Goal: Transaction & Acquisition: Purchase product/service

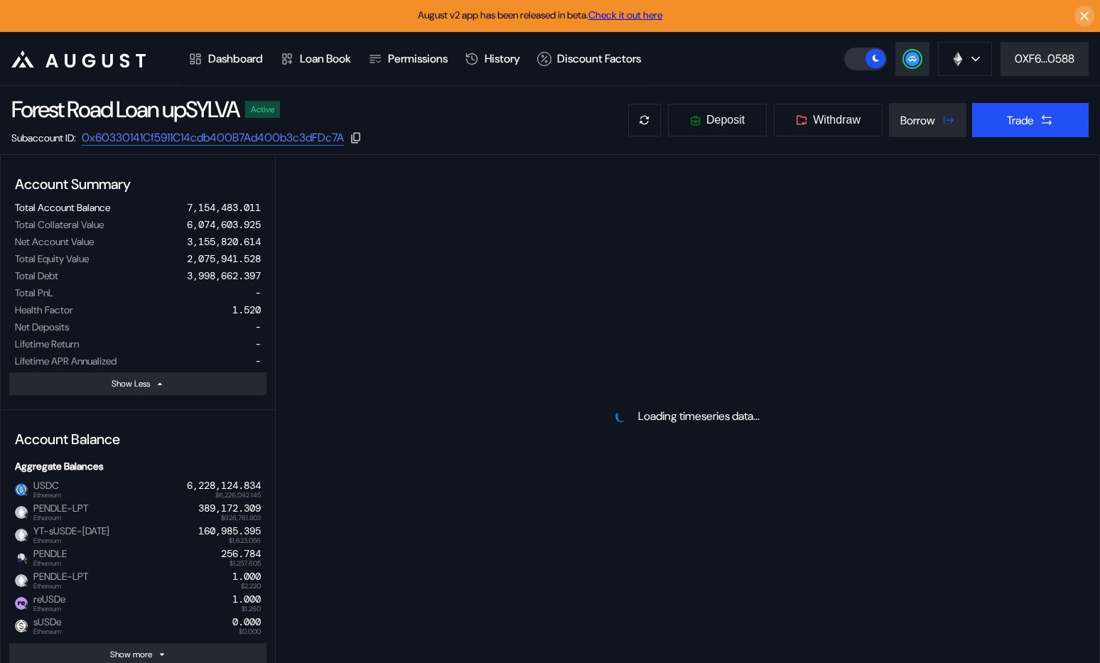
select select "*"
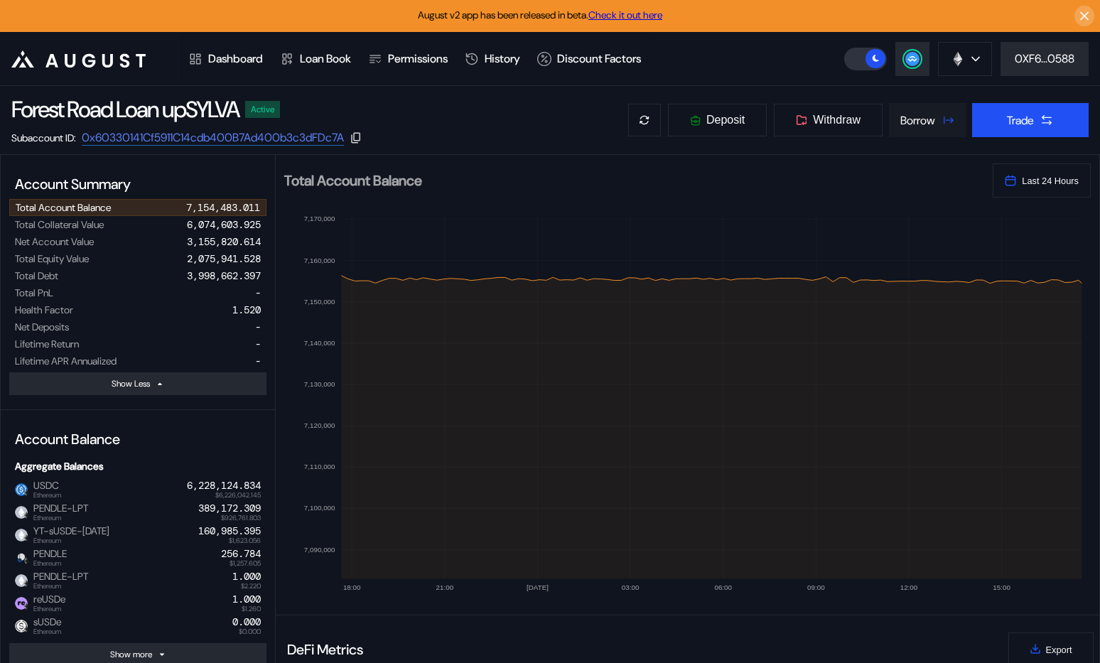
click at [941, 119] on icon at bounding box center [948, 120] width 14 height 14
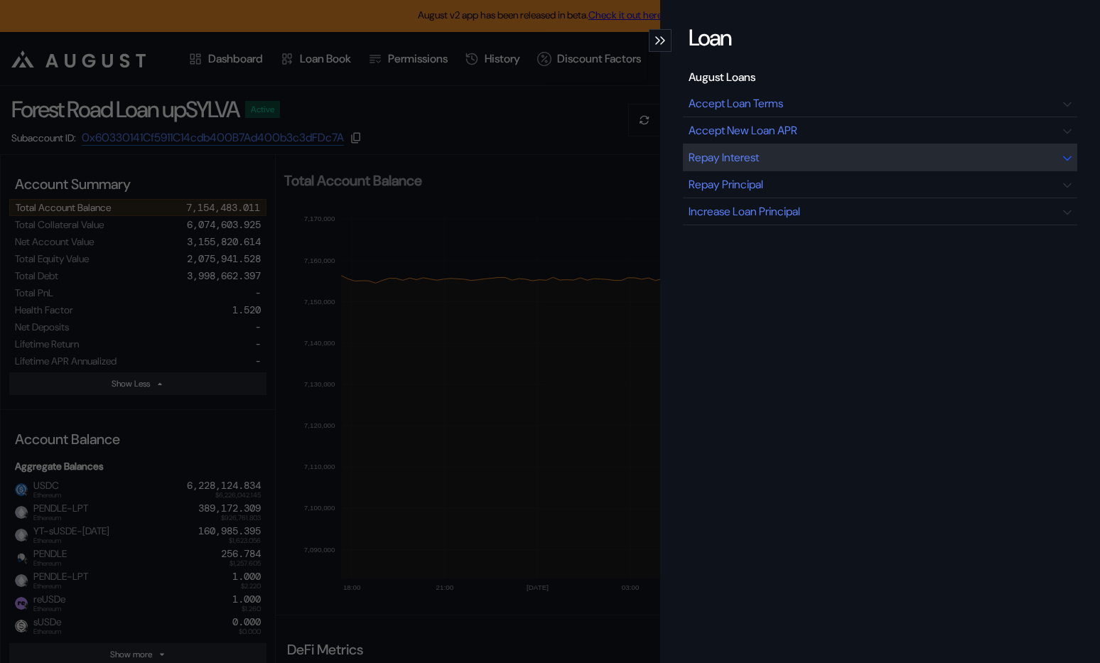
click at [838, 158] on div "Repay Interest" at bounding box center [880, 157] width 394 height 27
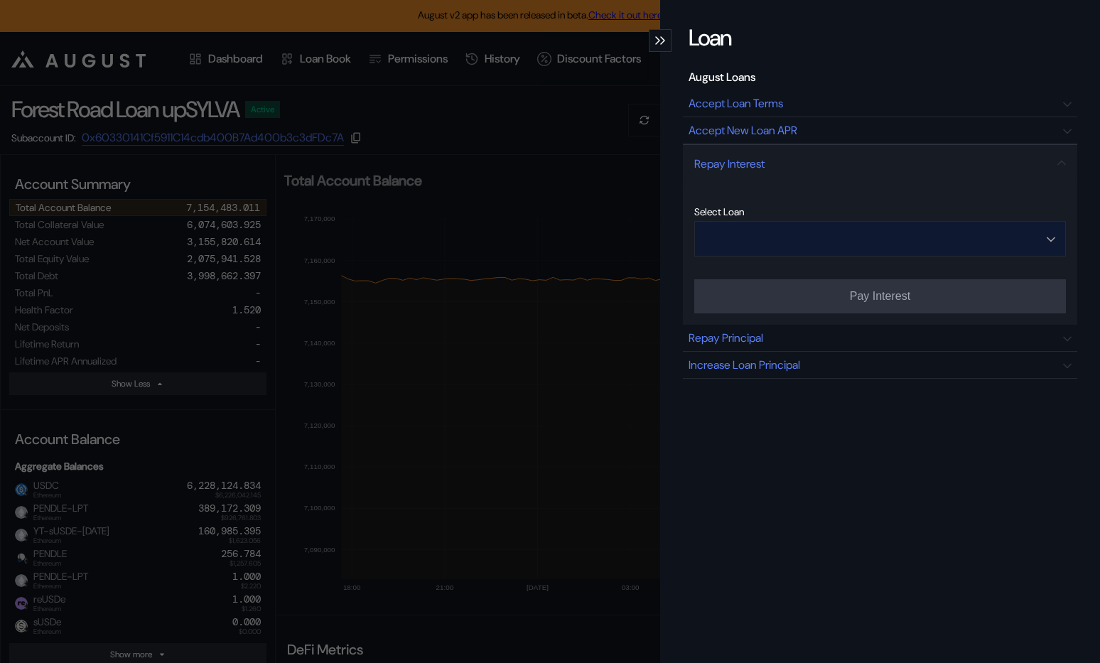
click at [846, 244] on input "Open menu" at bounding box center [872, 239] width 335 height 34
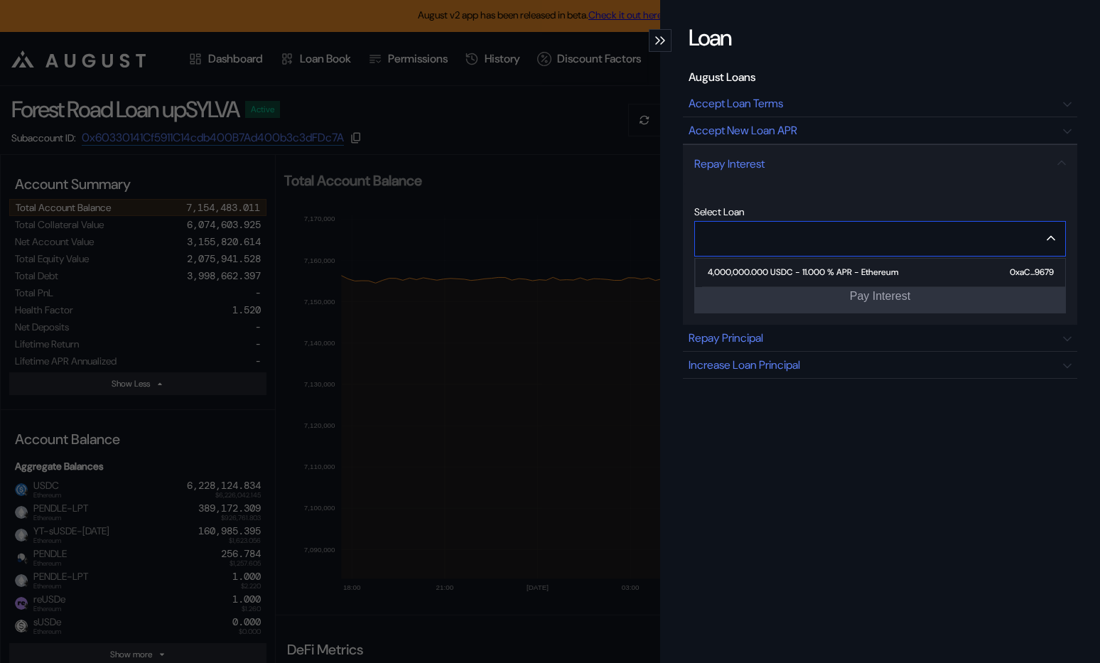
click at [828, 268] on div "4,000,000.000 USDC - 11.000 % APR - Ethereum" at bounding box center [803, 272] width 190 height 10
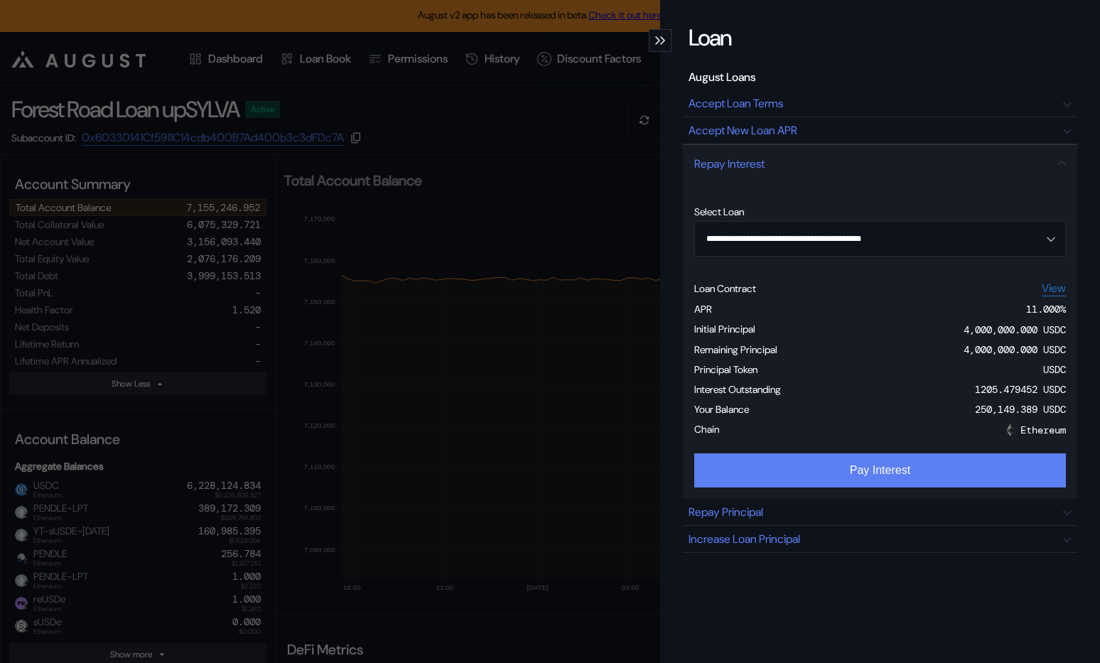
click at [854, 470] on button "Pay Interest" at bounding box center [880, 470] width 372 height 34
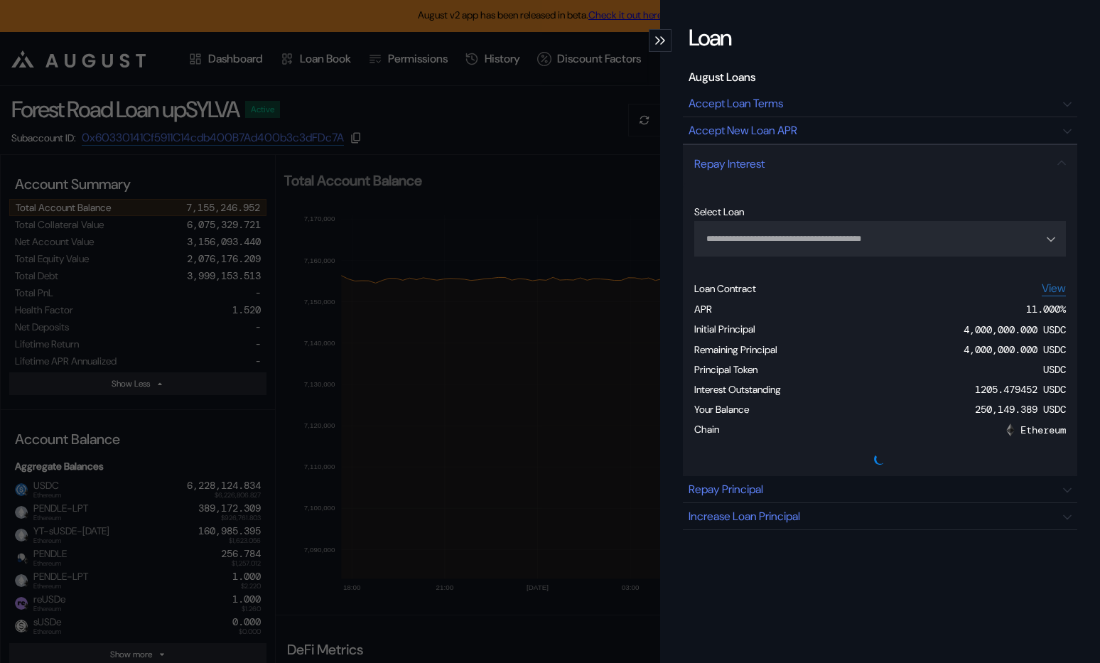
type input "**********"
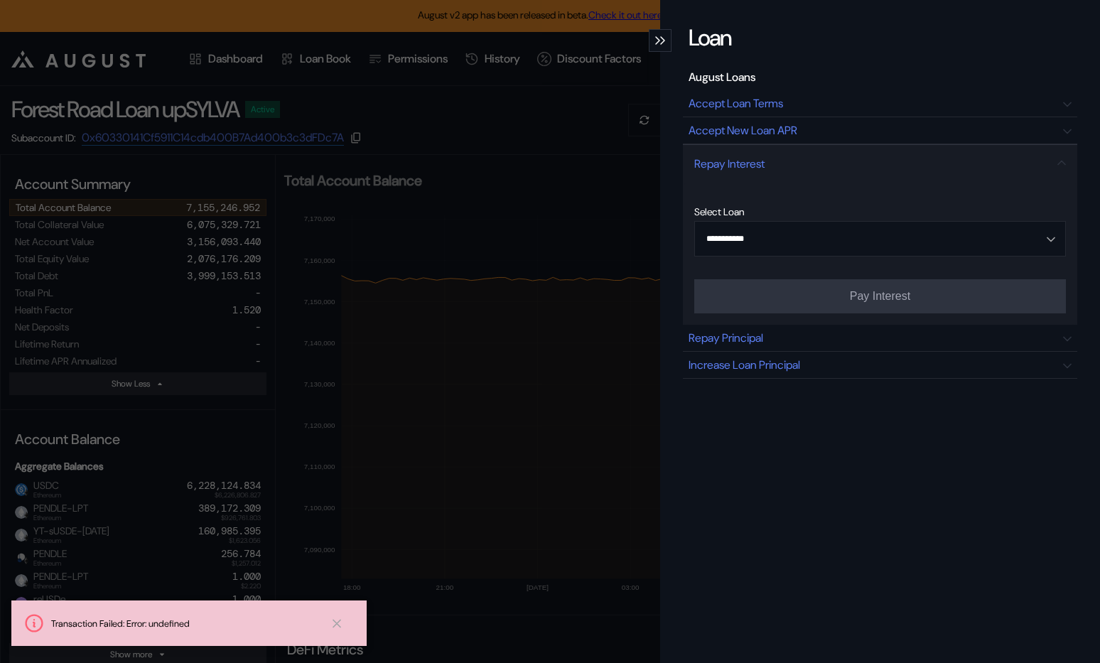
click at [593, 100] on div "**********" at bounding box center [550, 331] width 1100 height 663
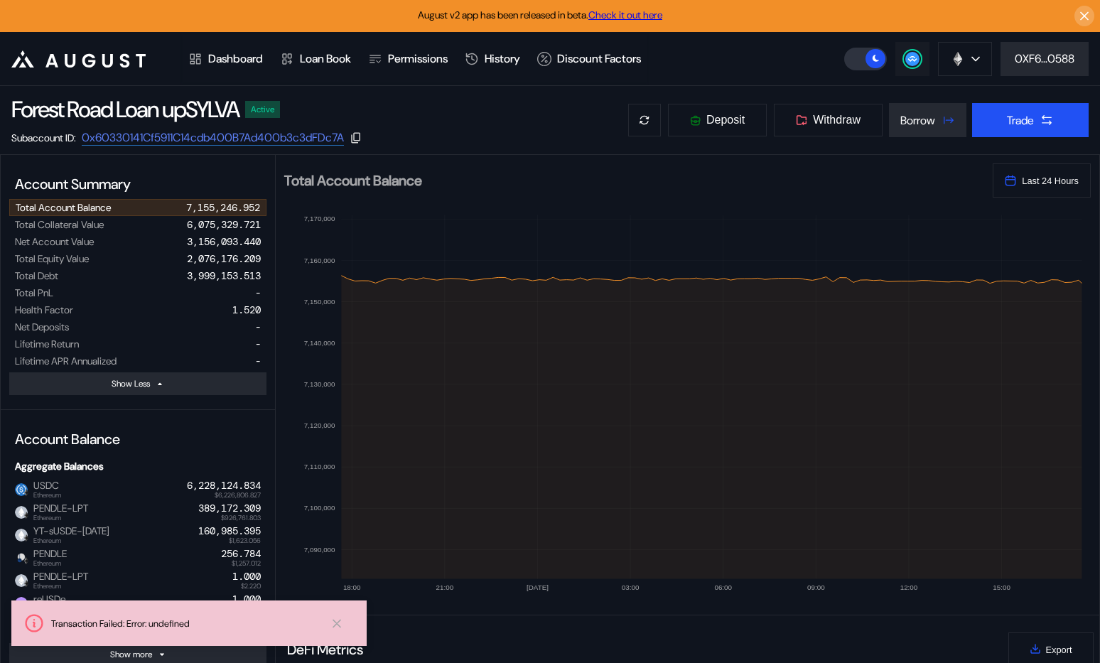
click at [908, 52] on circle at bounding box center [912, 59] width 14 height 14
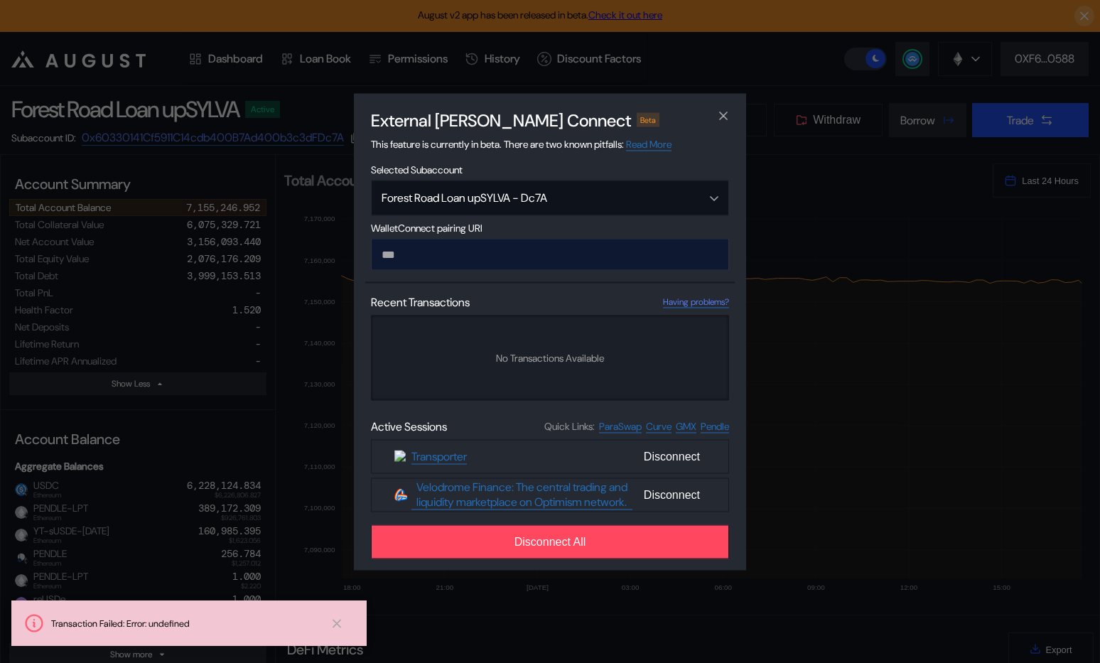
type input "**********"
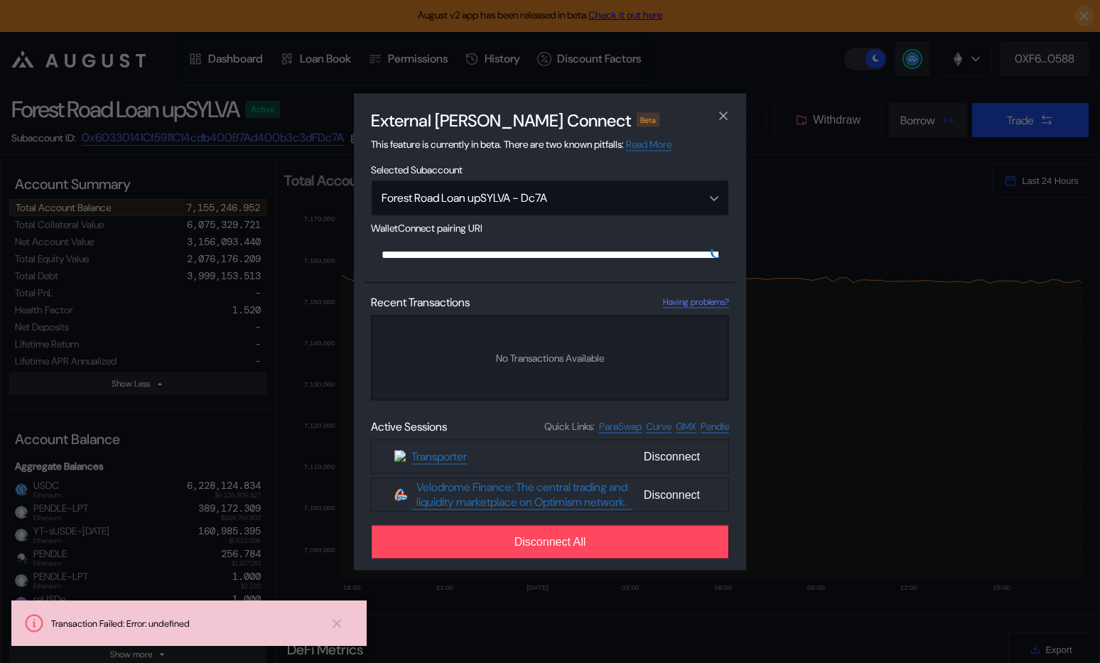
scroll to position [0, 862]
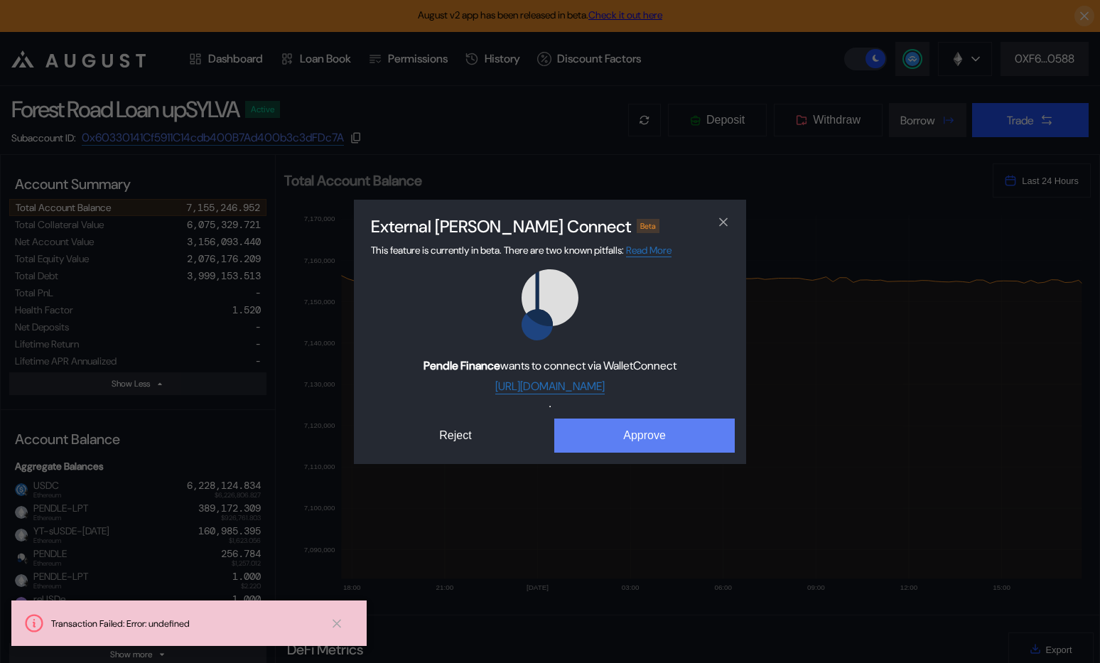
click at [620, 438] on button "Approve" at bounding box center [644, 436] width 181 height 34
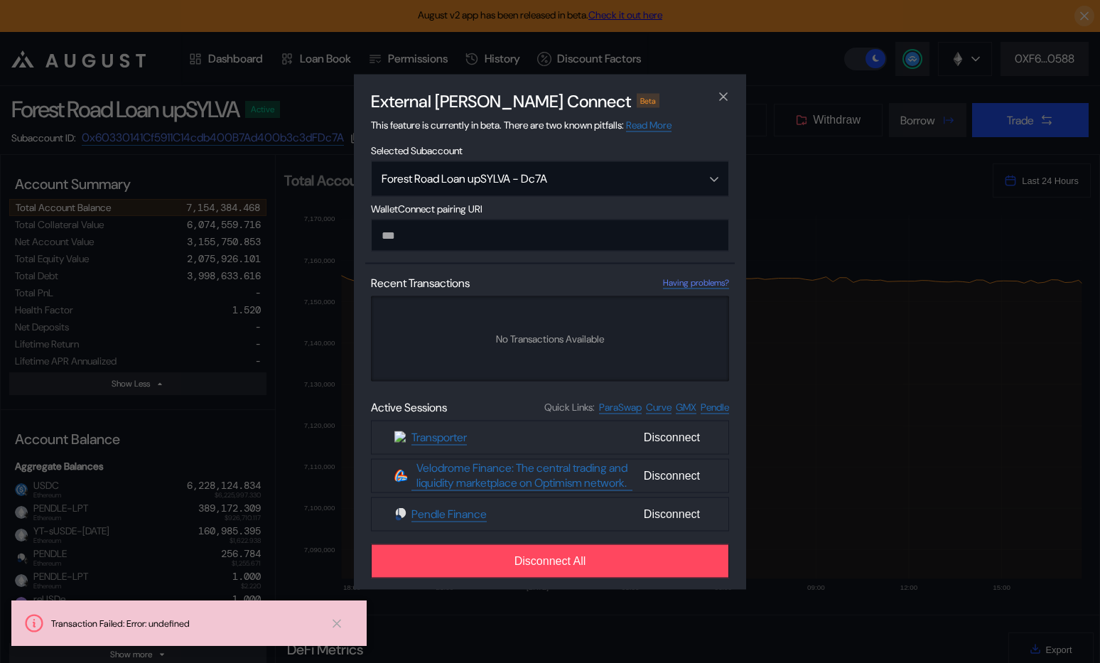
click at [282, 407] on div "External dApp Connect Beta This feature is currently in beta. There are two kno…" at bounding box center [550, 331] width 1100 height 663
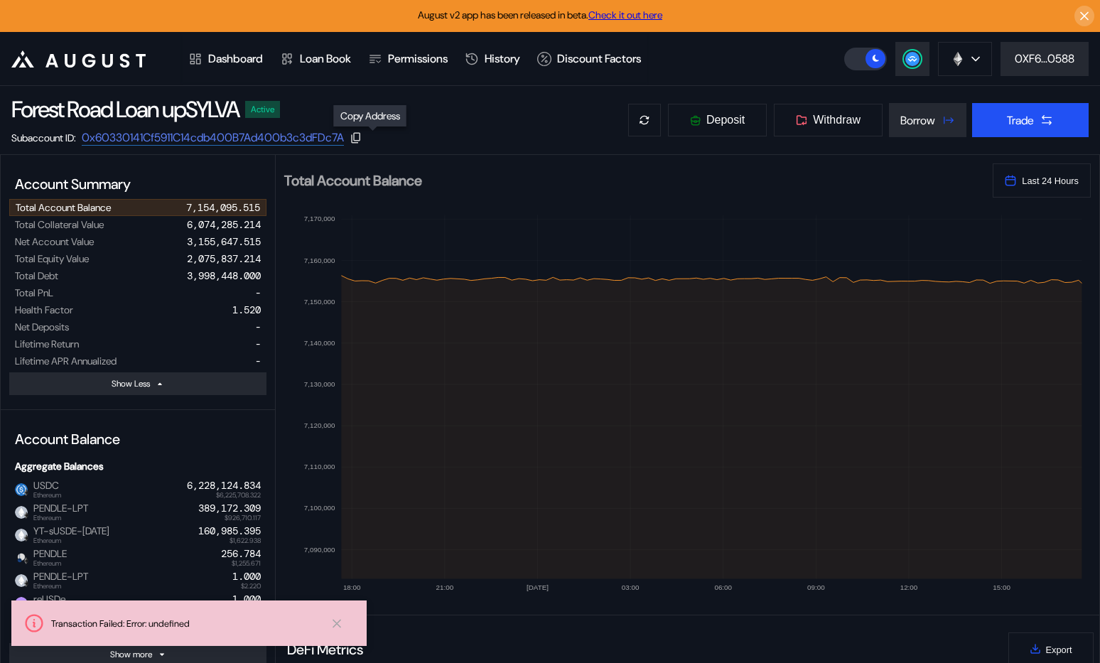
click at [362, 133] on icon at bounding box center [356, 137] width 13 height 13
click at [232, 54] on div "Dashboard" at bounding box center [235, 58] width 55 height 15
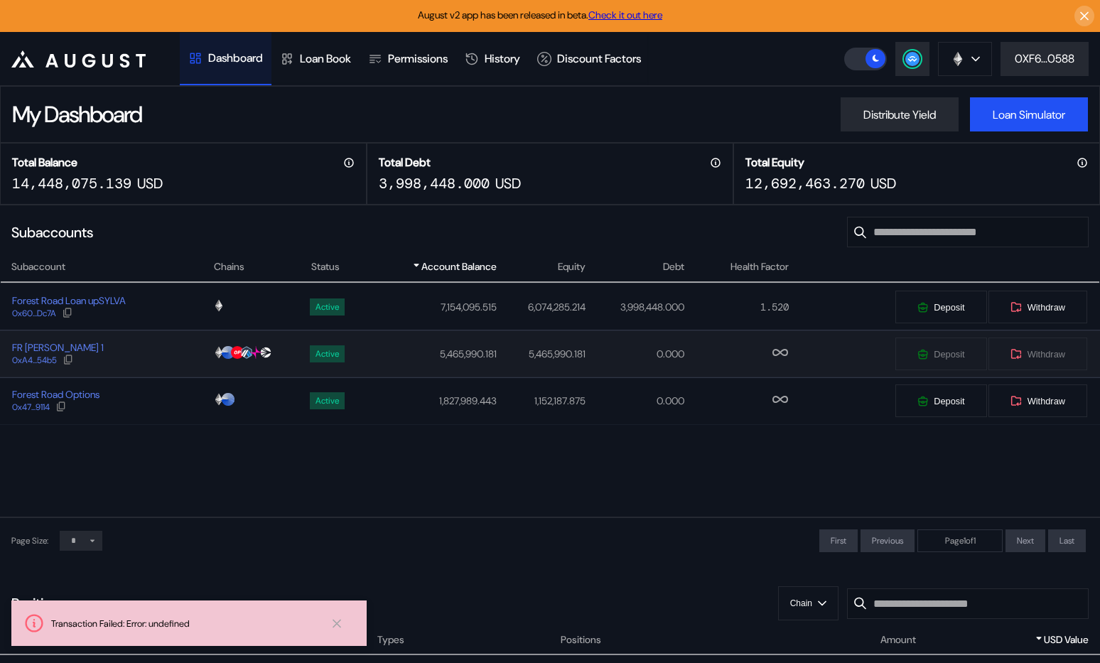
click at [159, 352] on div "FR Sylva Strategist 1 0xA4...54b5" at bounding box center [107, 354] width 212 height 26
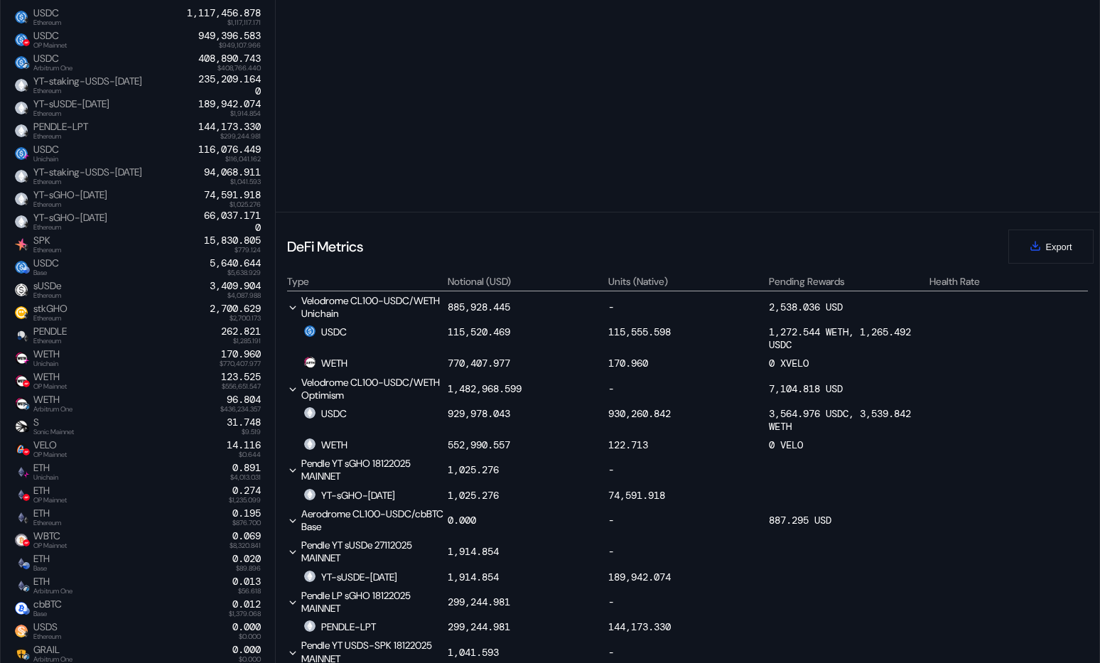
scroll to position [475, 0]
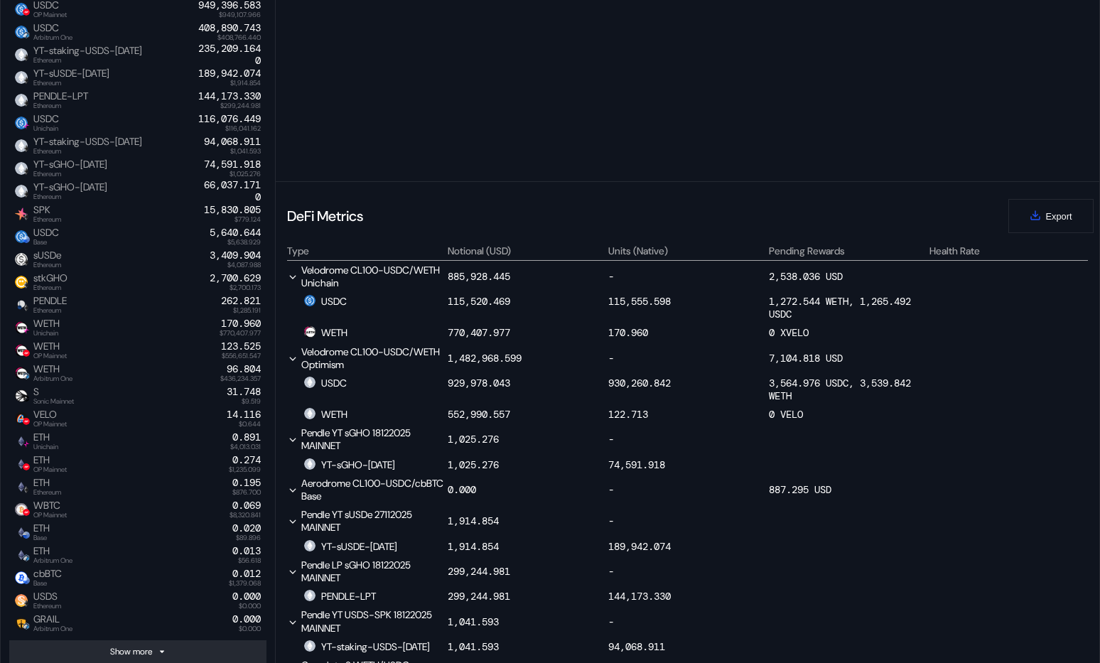
select select "*"
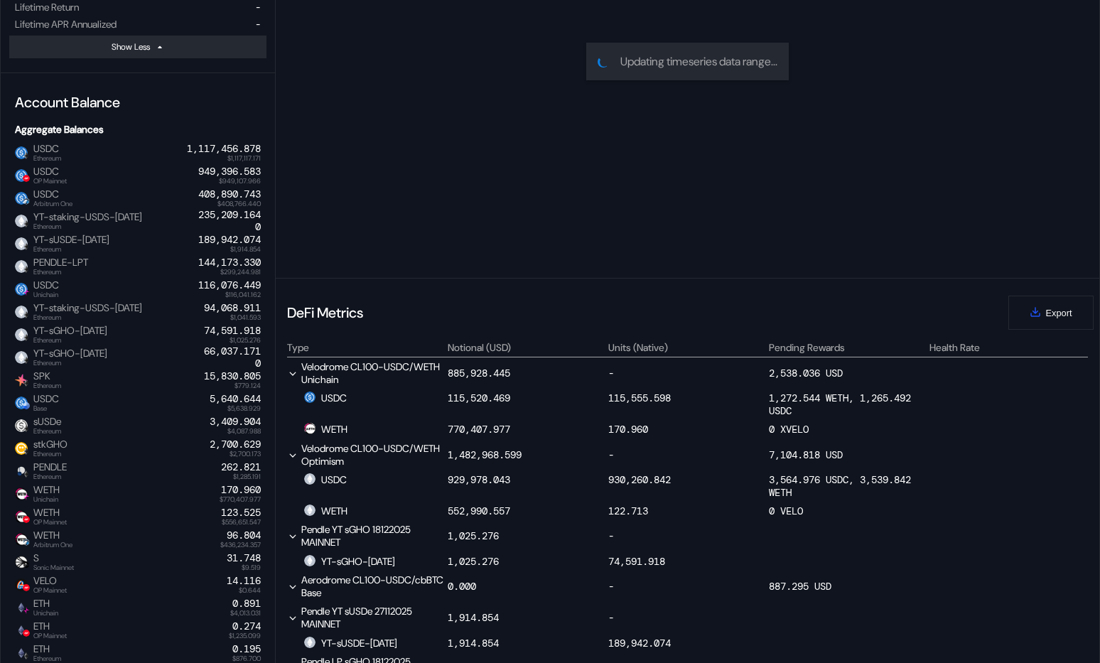
scroll to position [0, 0]
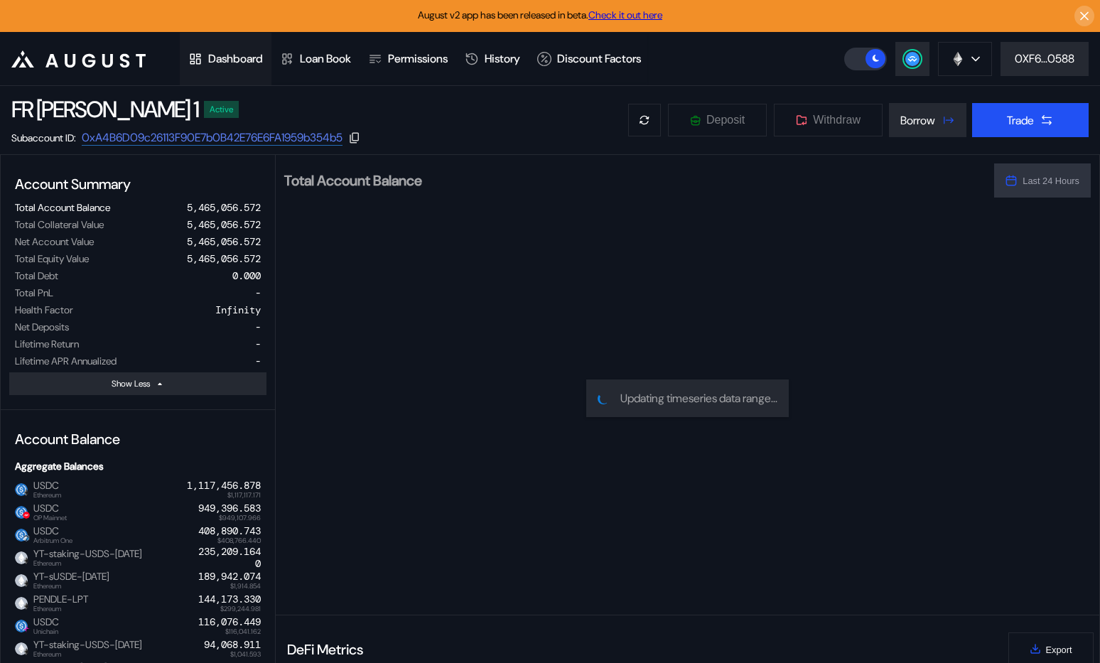
click at [214, 54] on div "Dashboard" at bounding box center [235, 58] width 55 height 15
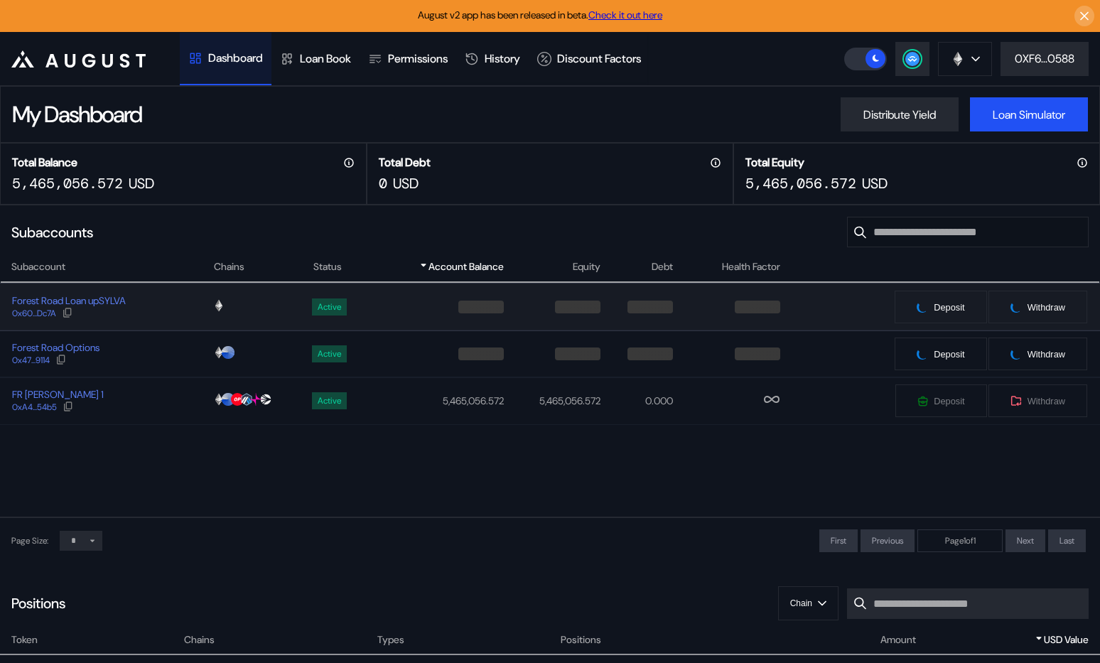
click at [156, 304] on div "Forest Road Loan upSYLVA 0x60...Dc7A" at bounding box center [107, 307] width 212 height 26
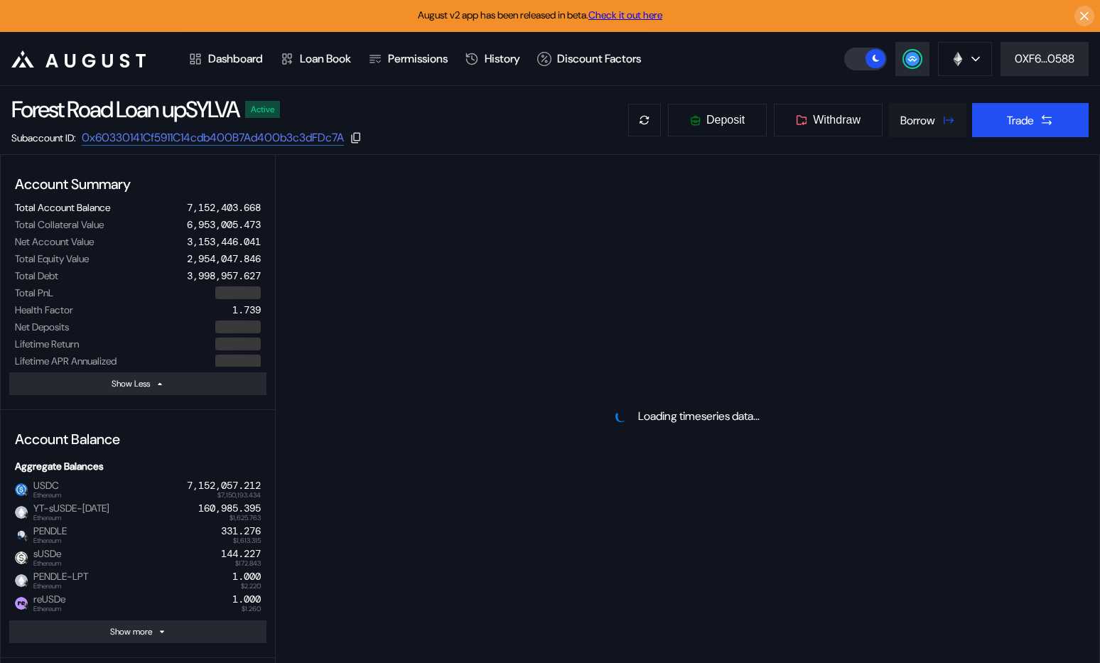
select select "*"
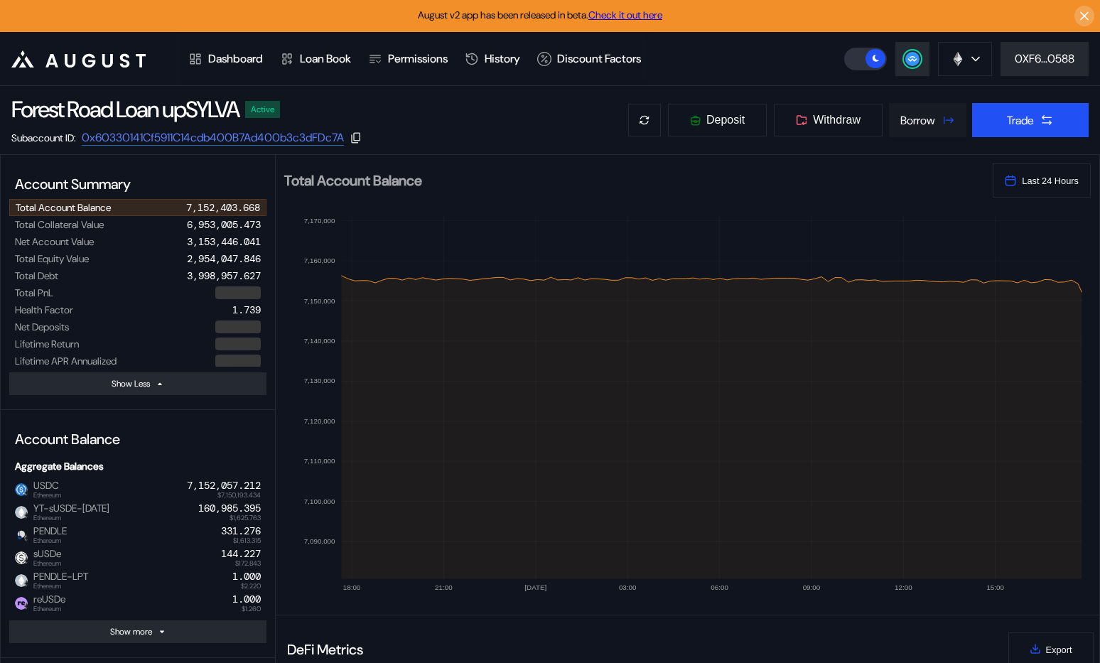
click at [917, 125] on div "Borrow" at bounding box center [917, 120] width 35 height 15
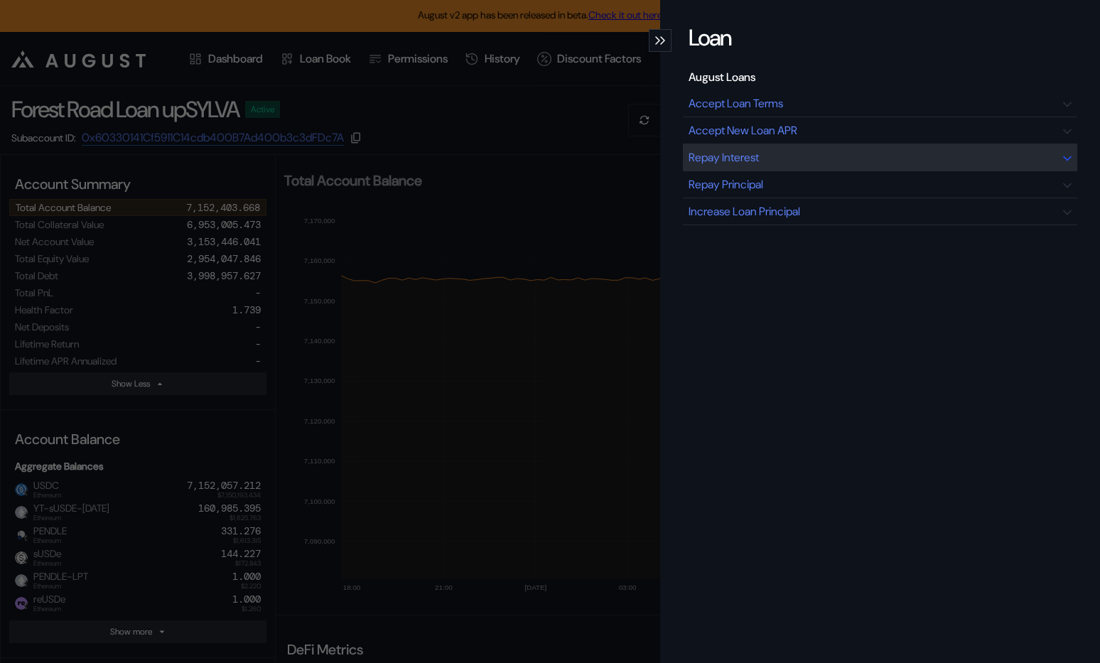
click at [886, 158] on div "Repay Interest" at bounding box center [880, 157] width 394 height 27
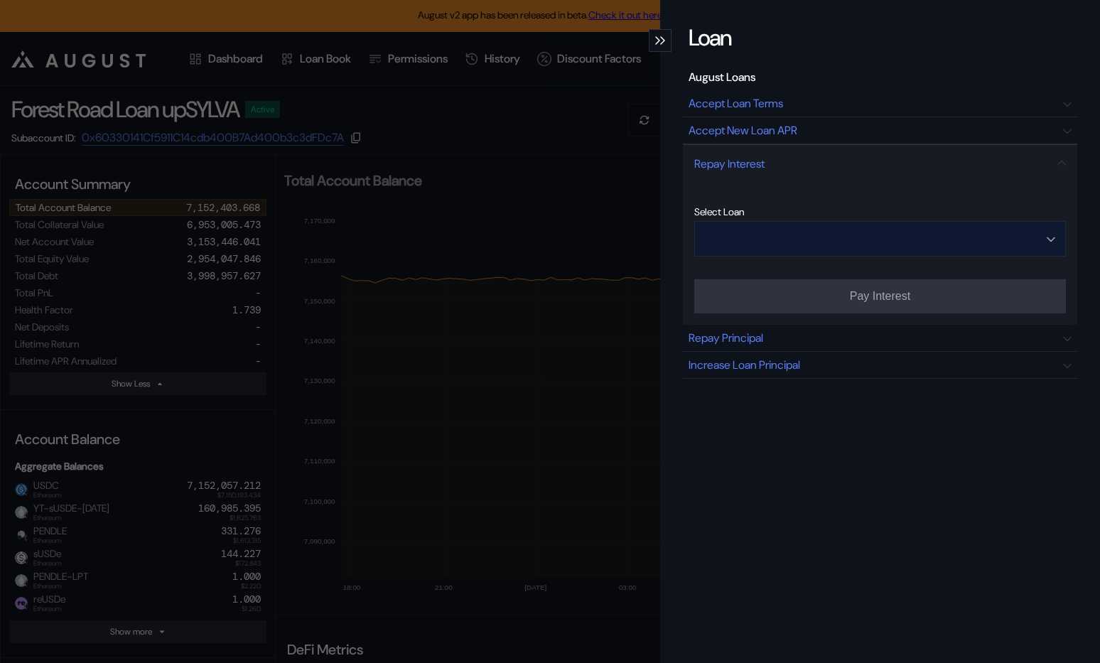
click at [861, 239] on input "Open menu" at bounding box center [872, 239] width 335 height 34
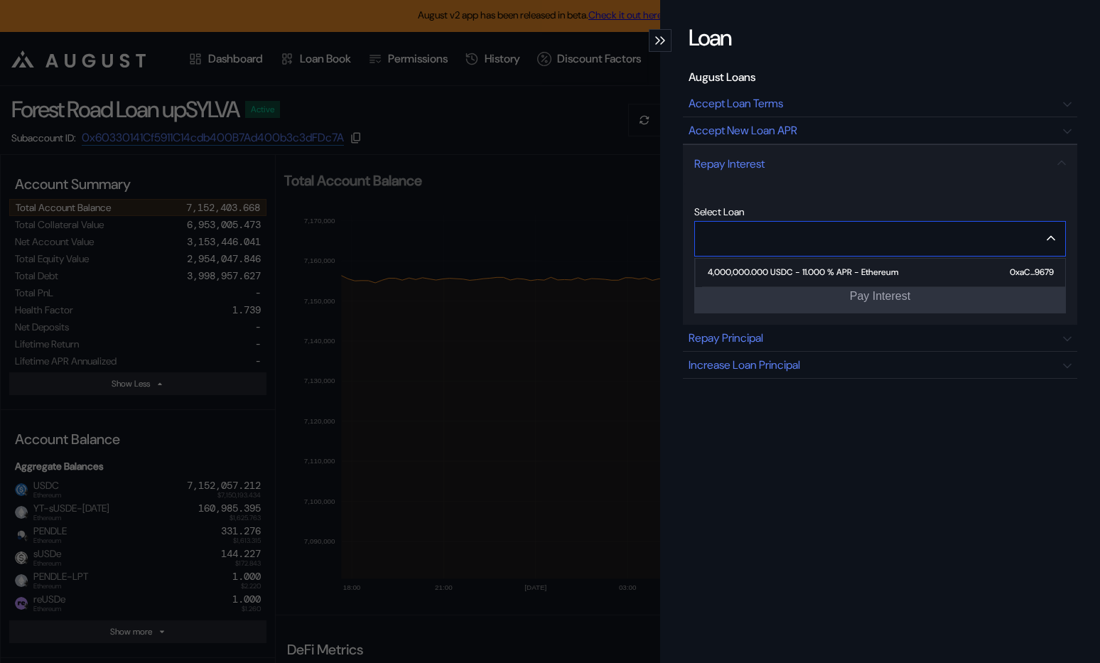
click at [850, 276] on div "4,000,000.000 USDC - 11.000 % APR - Ethereum" at bounding box center [803, 272] width 190 height 10
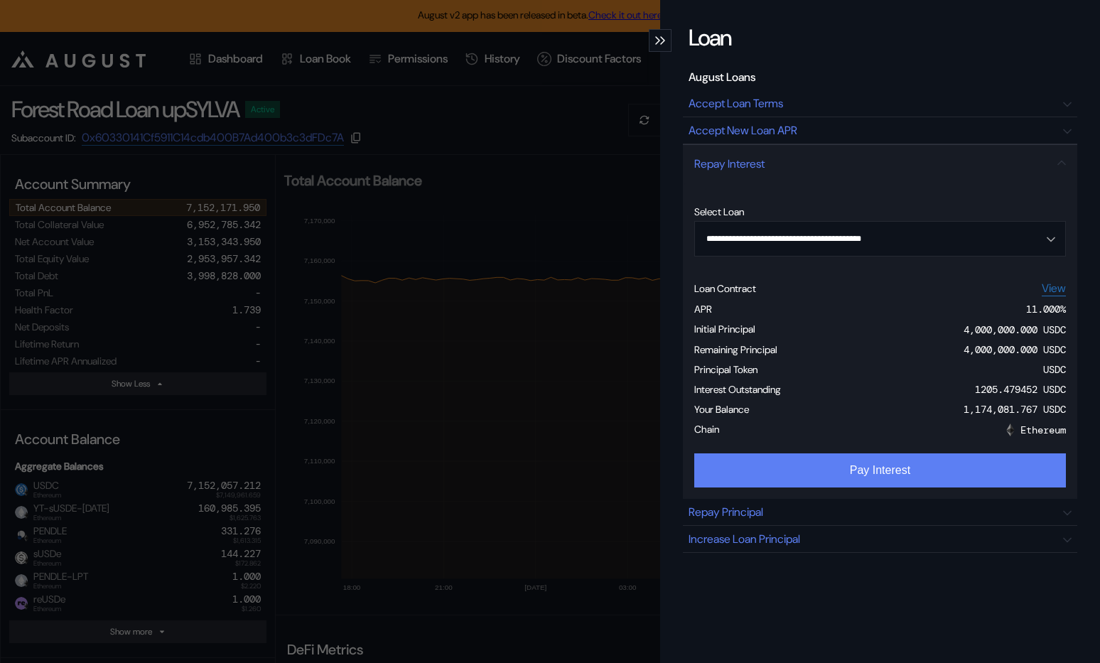
click at [811, 473] on button "Pay Interest" at bounding box center [880, 470] width 372 height 34
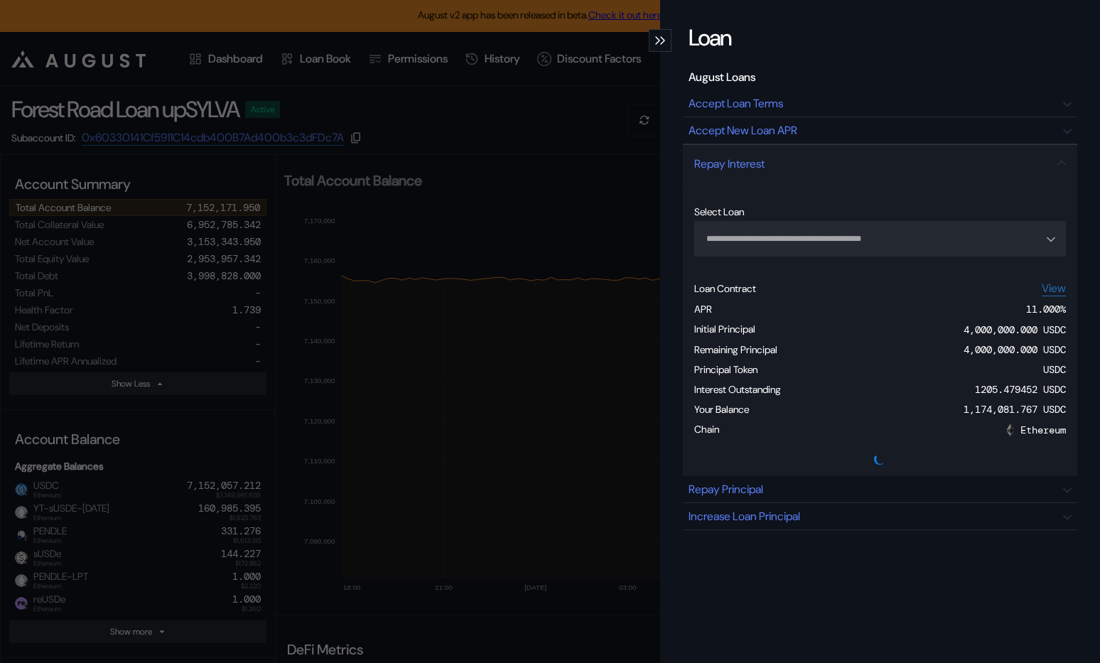
type input "**********"
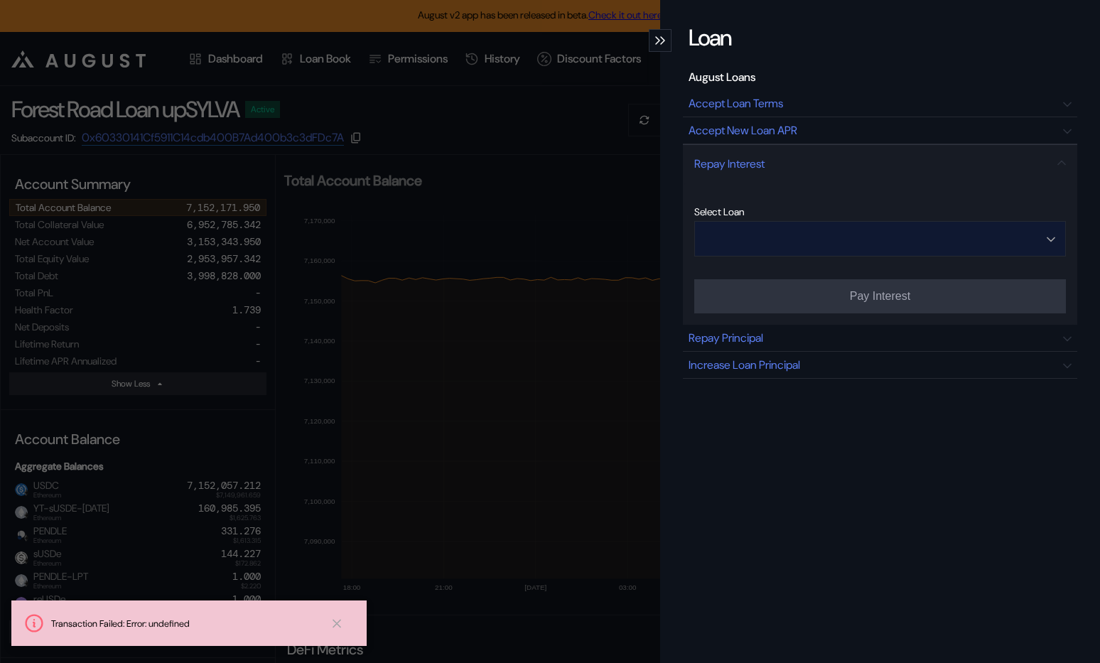
click at [795, 233] on input "Open menu" at bounding box center [872, 239] width 335 height 34
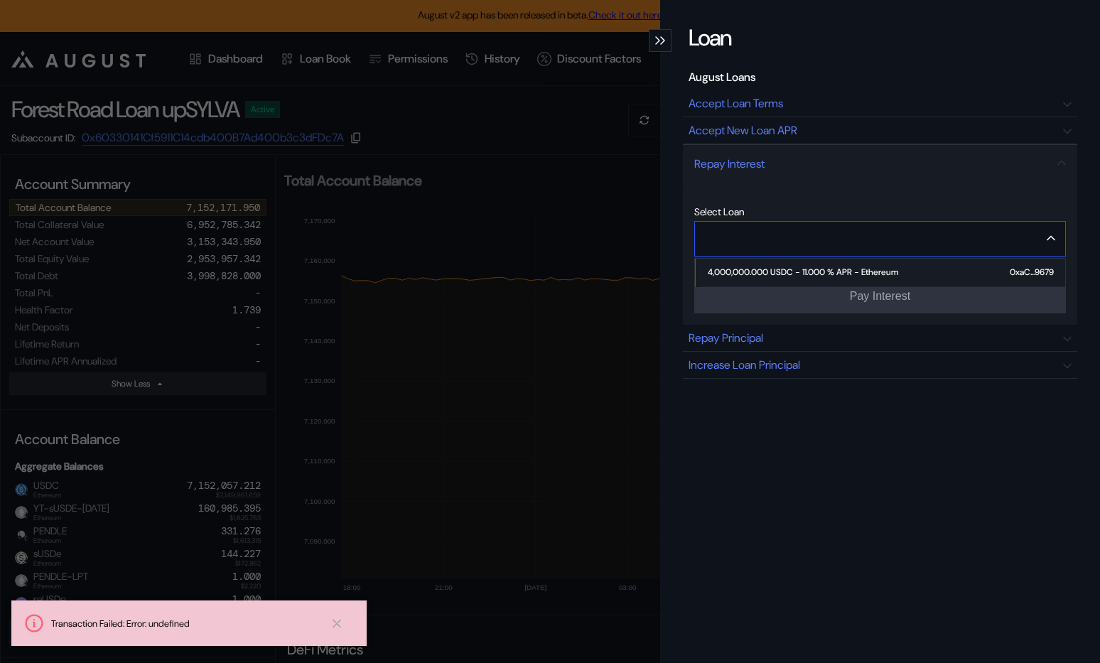
click at [782, 267] on div "4,000,000.000 USDC - 11.000 % APR - Ethereum" at bounding box center [803, 272] width 190 height 10
type input "**********"
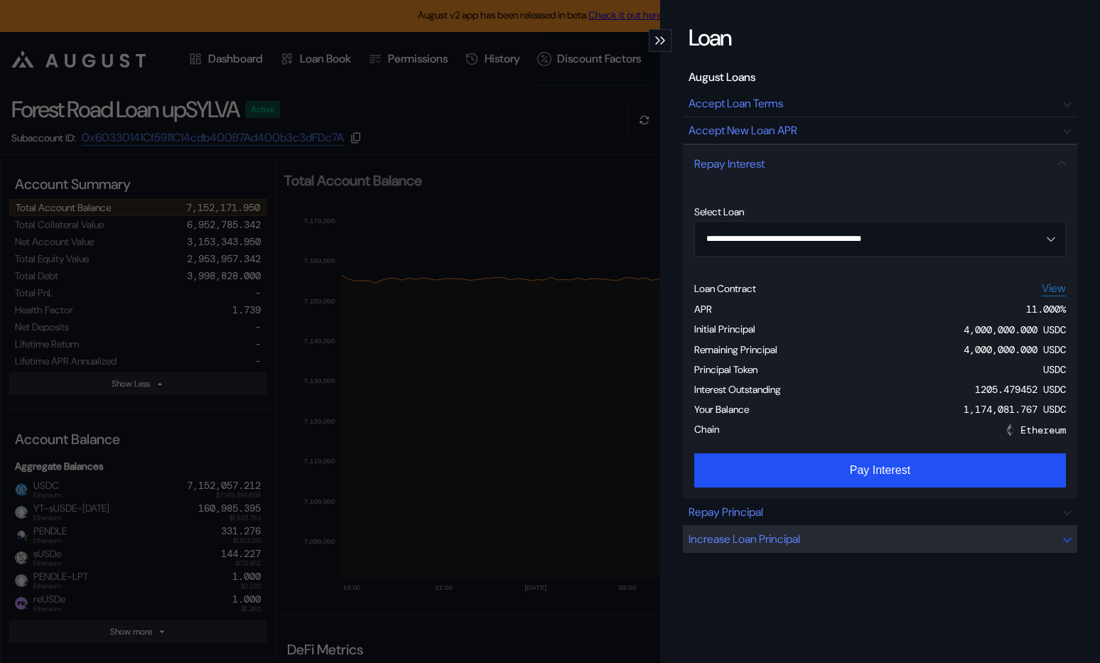
click at [750, 527] on div "Increase Loan Principal" at bounding box center [880, 539] width 394 height 27
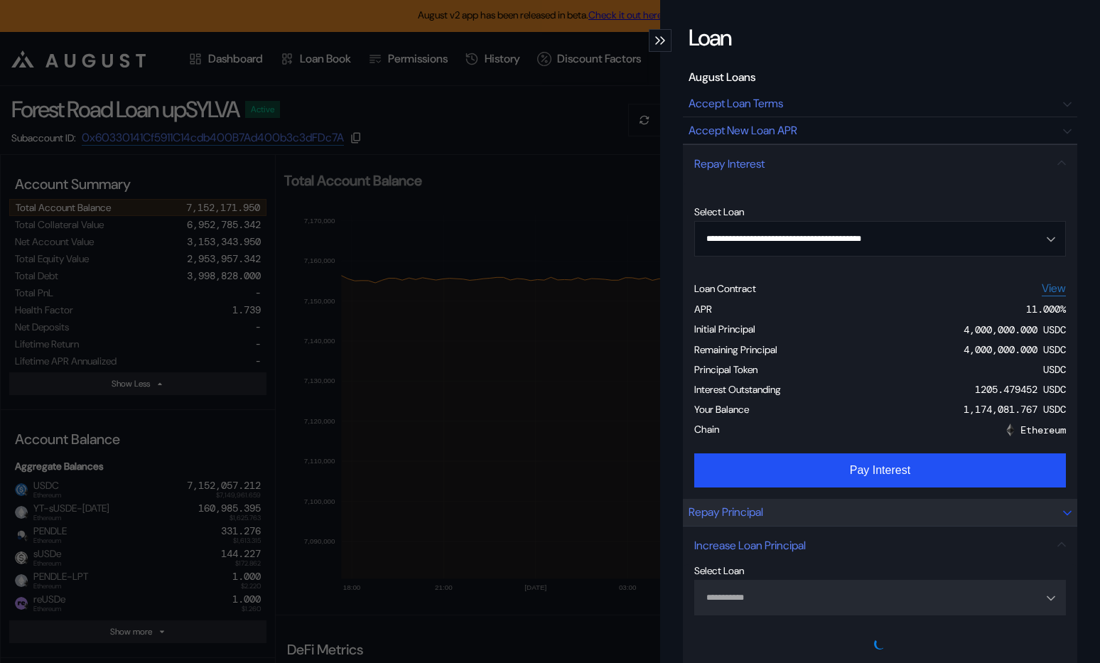
click at [747, 521] on div "Repay Principal" at bounding box center [880, 512] width 394 height 27
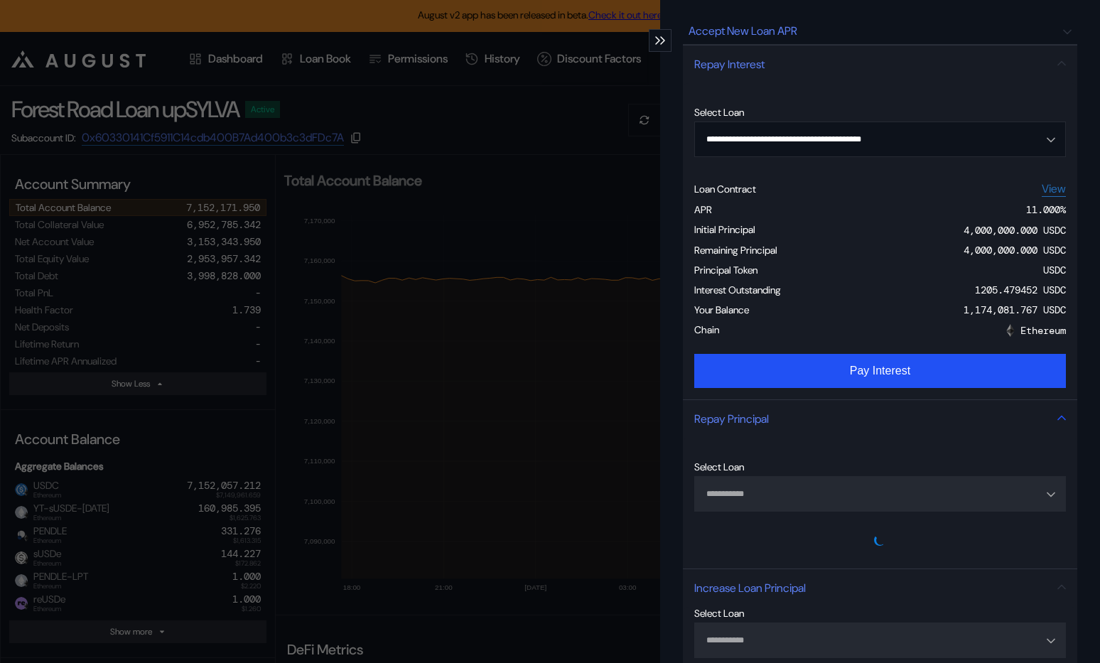
scroll to position [184, 0]
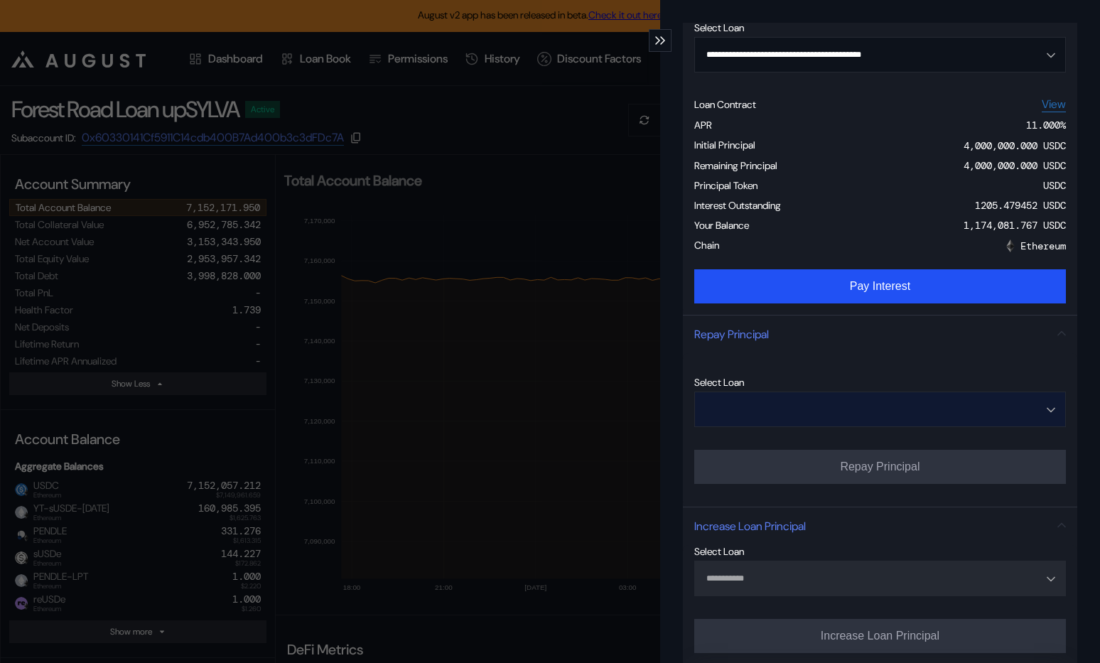
click at [770, 415] on input "Open menu" at bounding box center [872, 409] width 335 height 34
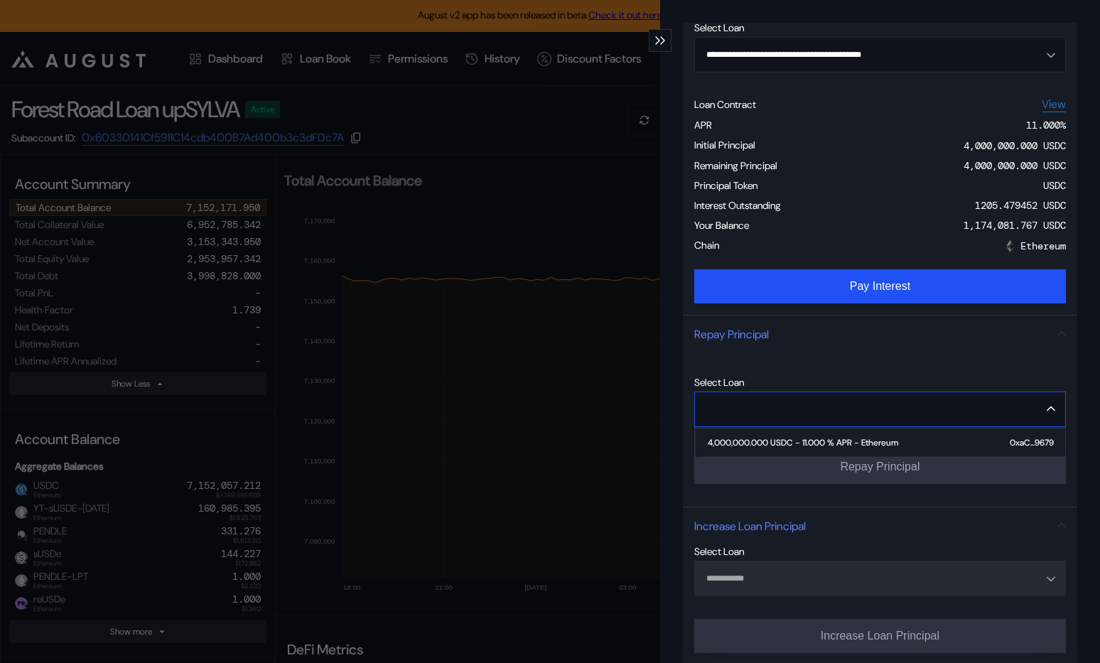
click at [768, 432] on span "4,000,000.000 USDC - 11.000 % APR - Ethereum 0xaC...9679" at bounding box center [883, 443] width 363 height 28
type input "**********"
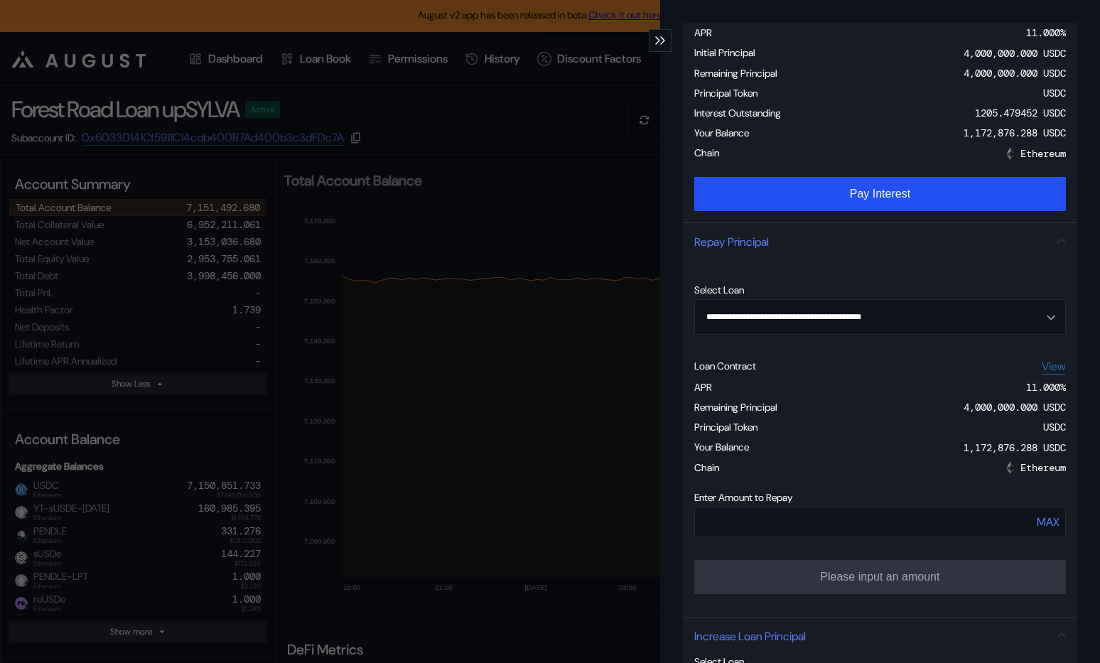
scroll to position [329, 0]
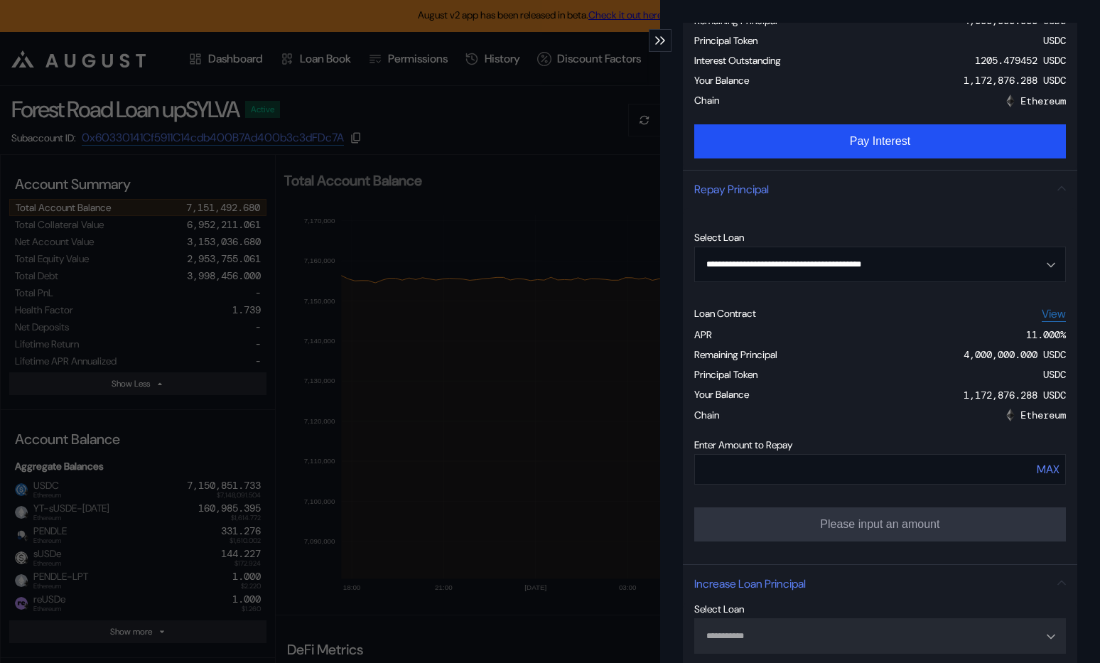
click at [777, 495] on div "Enter Amount to Repay MAX" at bounding box center [880, 467] width 372 height 58
click at [772, 475] on input "modal" at bounding box center [848, 469] width 307 height 29
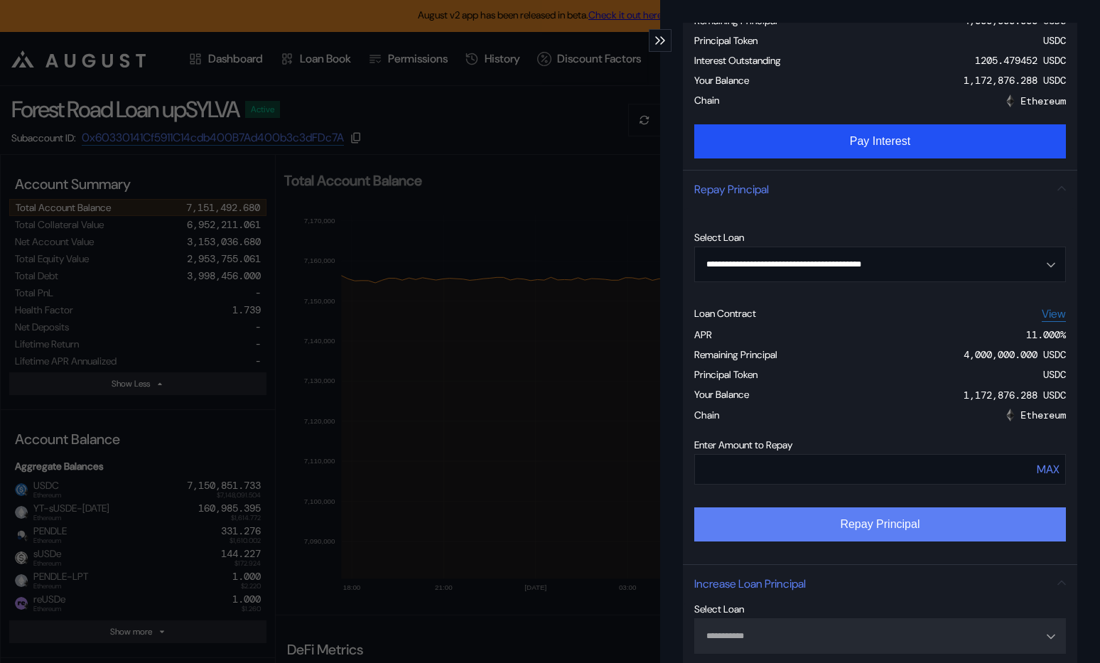
type input "*******"
click at [790, 518] on button "Repay Principal" at bounding box center [880, 524] width 372 height 34
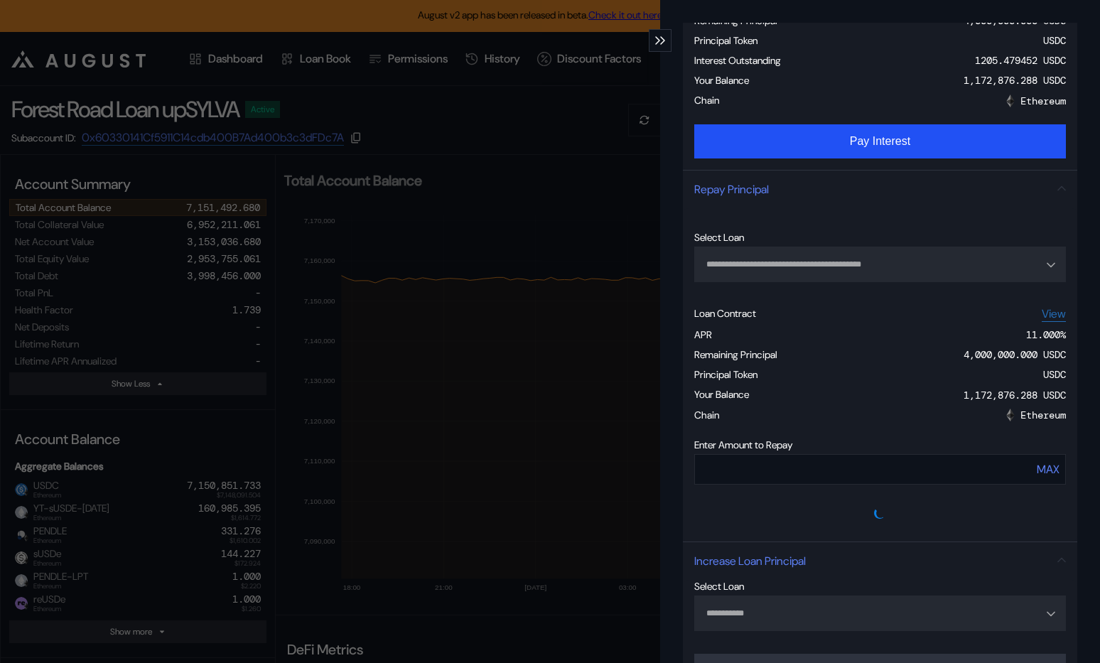
type input "**********"
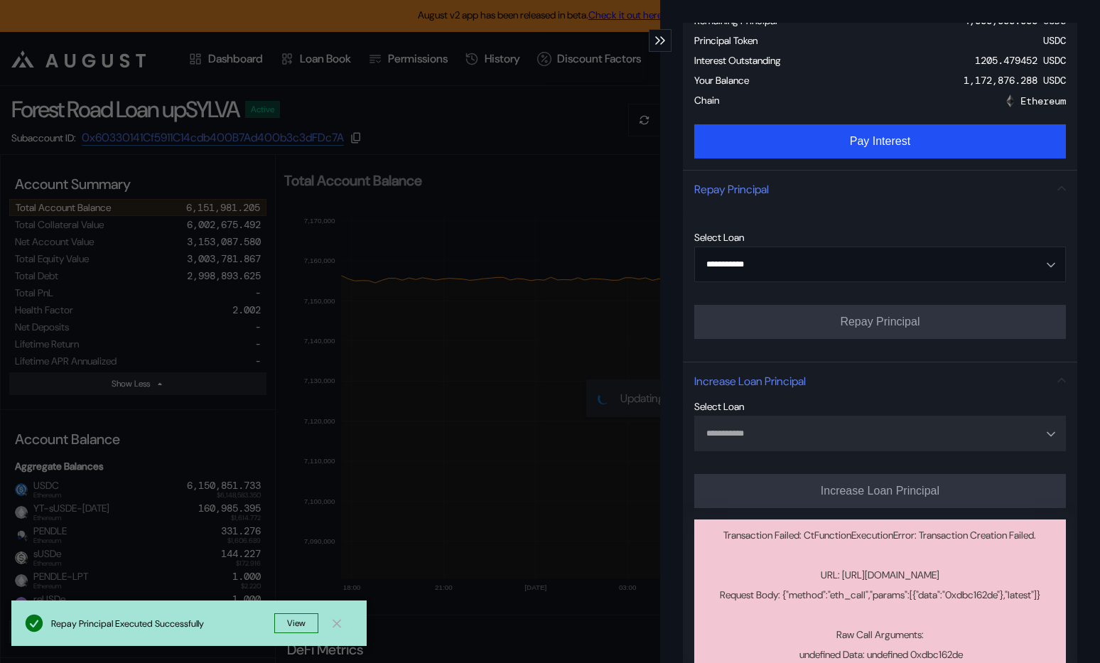
click at [549, 416] on div "**********" at bounding box center [550, 331] width 1100 height 663
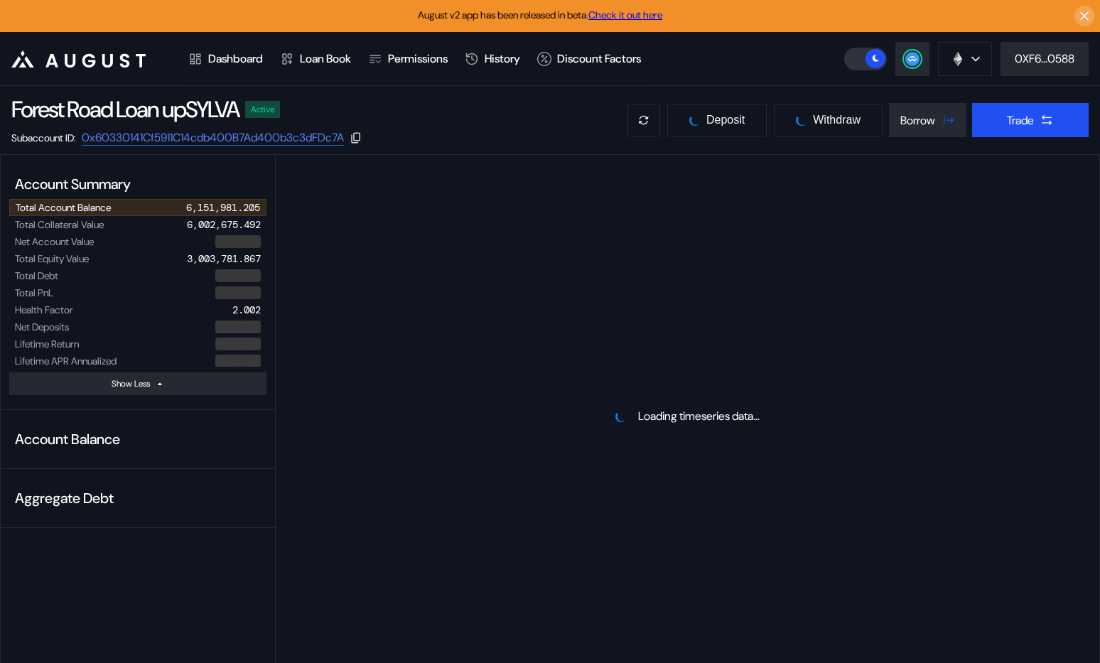
select select "*"
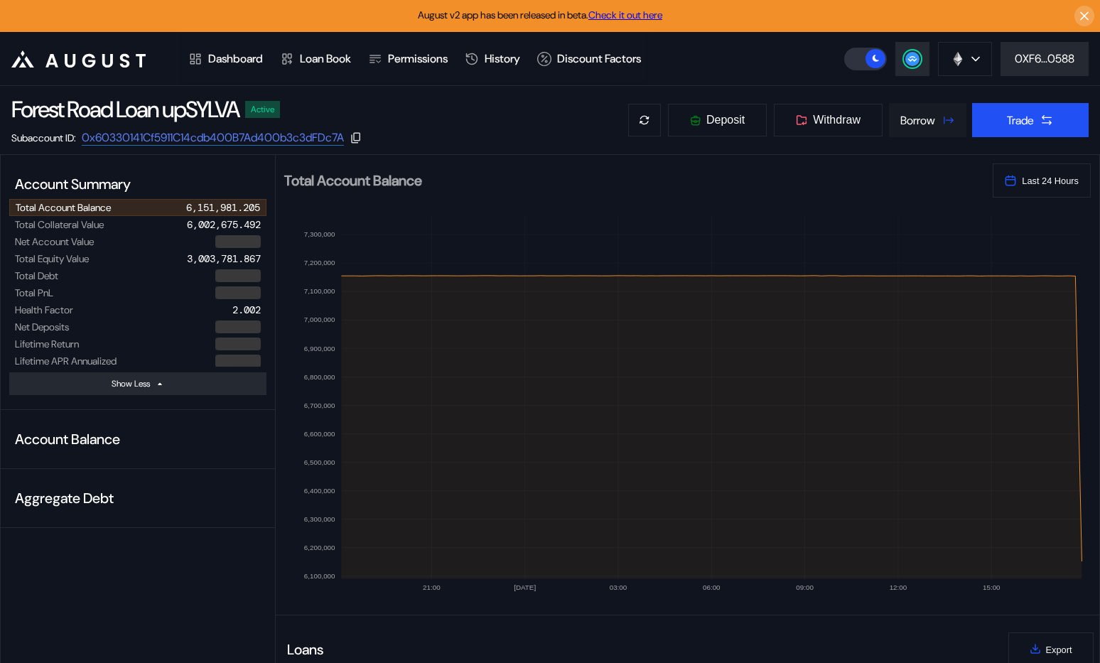
click at [930, 132] on button "Borrow" at bounding box center [927, 120] width 77 height 34
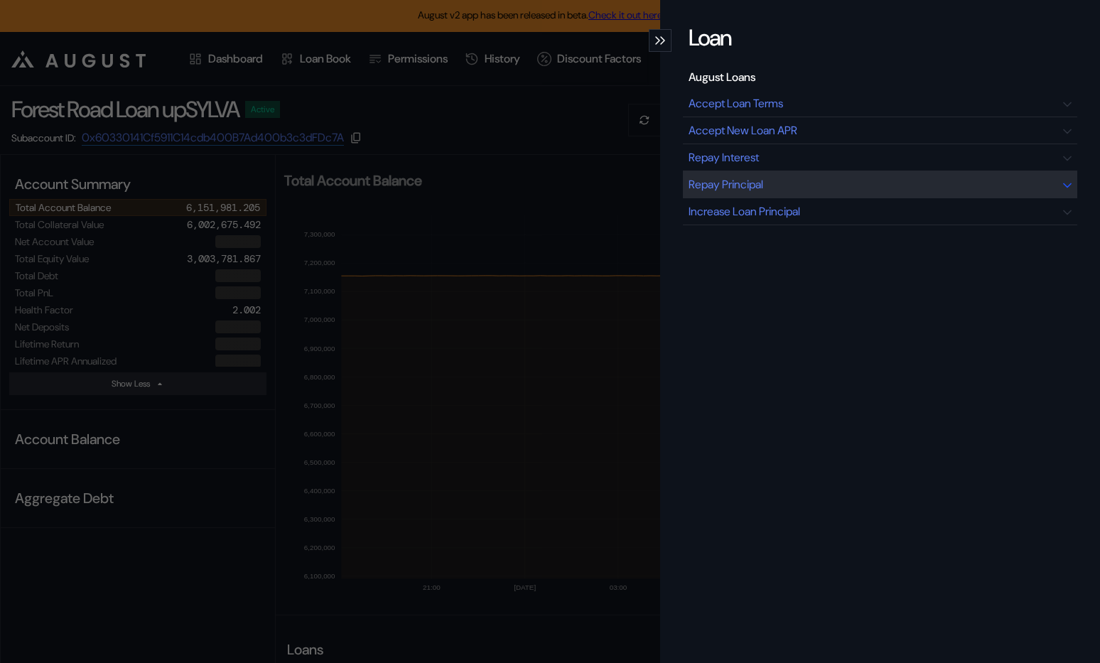
click at [819, 186] on div "Repay Principal" at bounding box center [880, 184] width 394 height 27
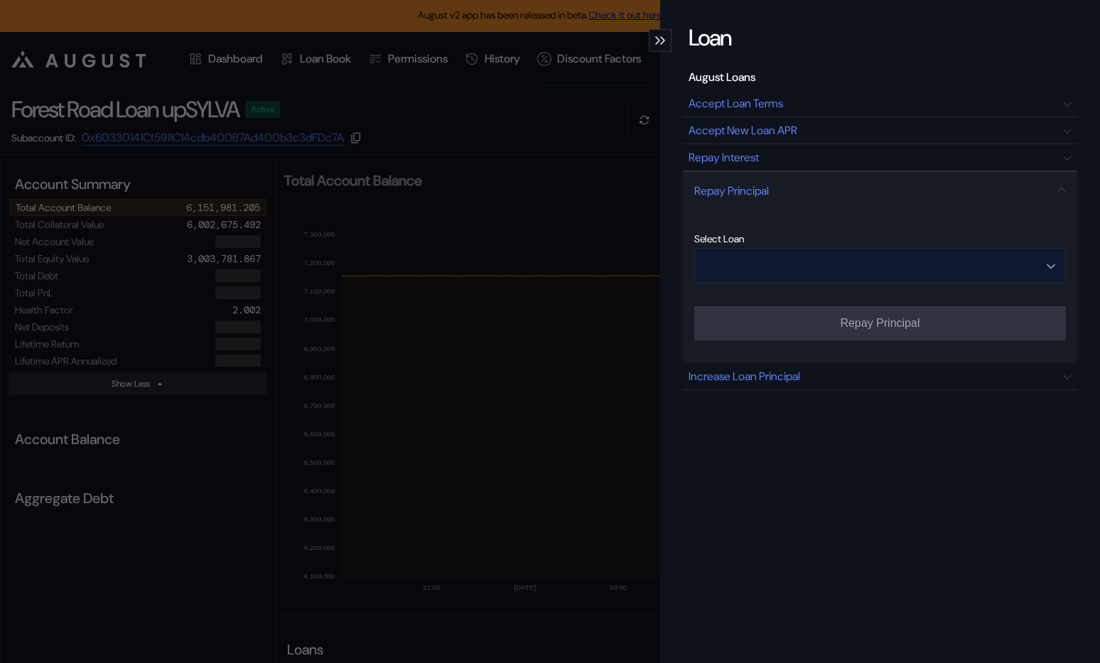
click at [831, 262] on input "Open menu" at bounding box center [872, 266] width 335 height 34
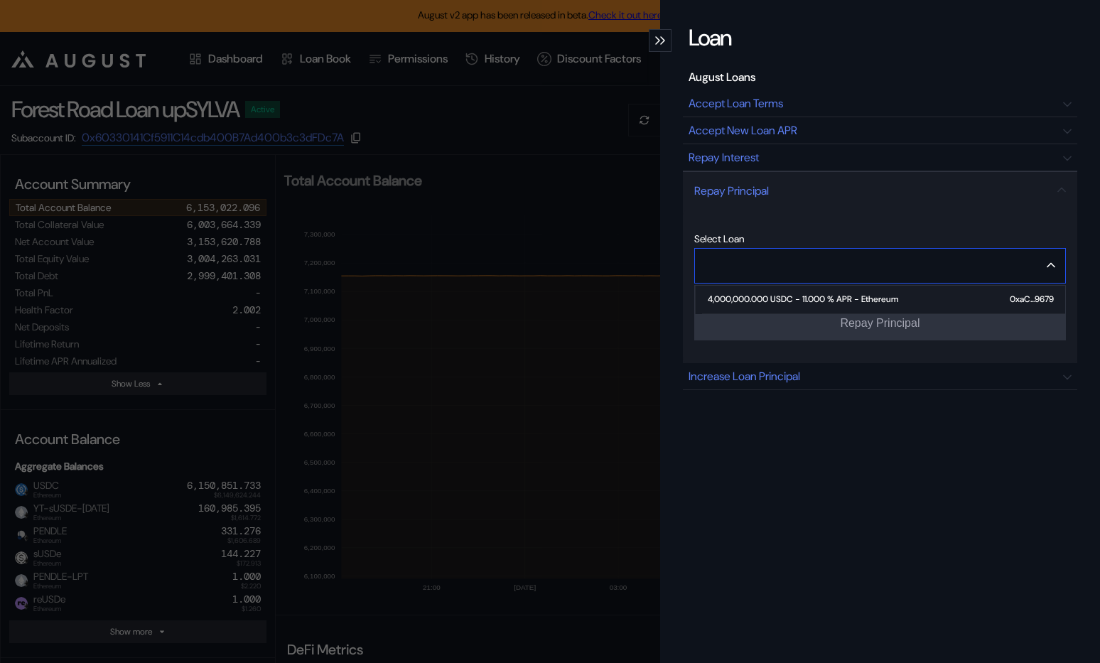
click at [828, 302] on div "4,000,000.000 USDC - 11.000 % APR - Ethereum" at bounding box center [803, 299] width 190 height 10
type input "**********"
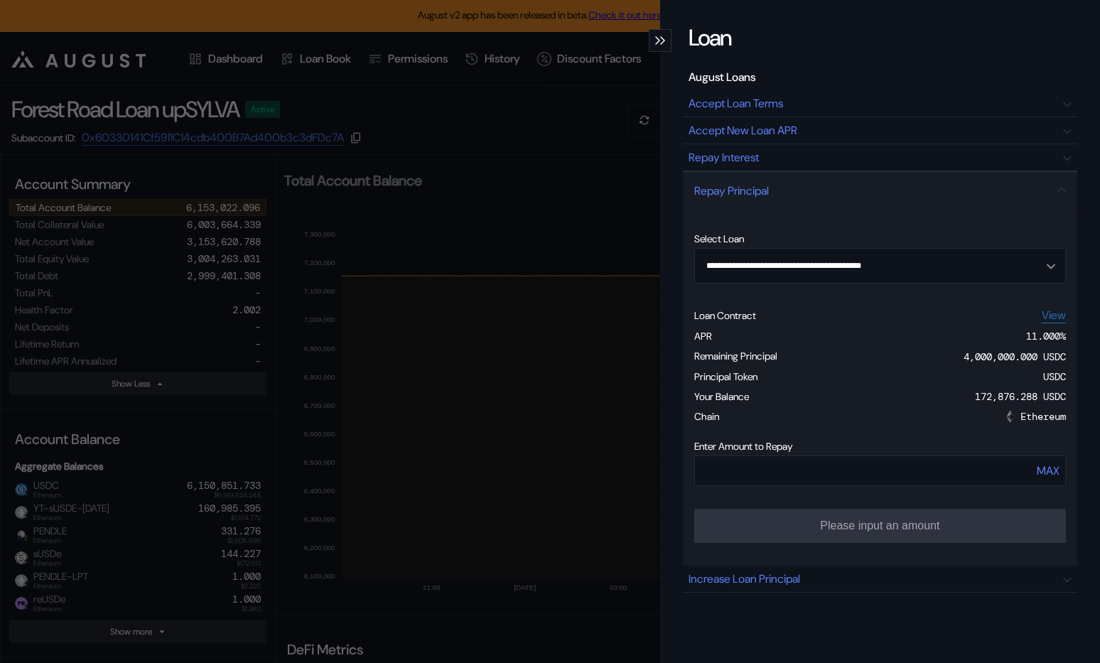
click at [495, 283] on div "**********" at bounding box center [550, 331] width 1100 height 663
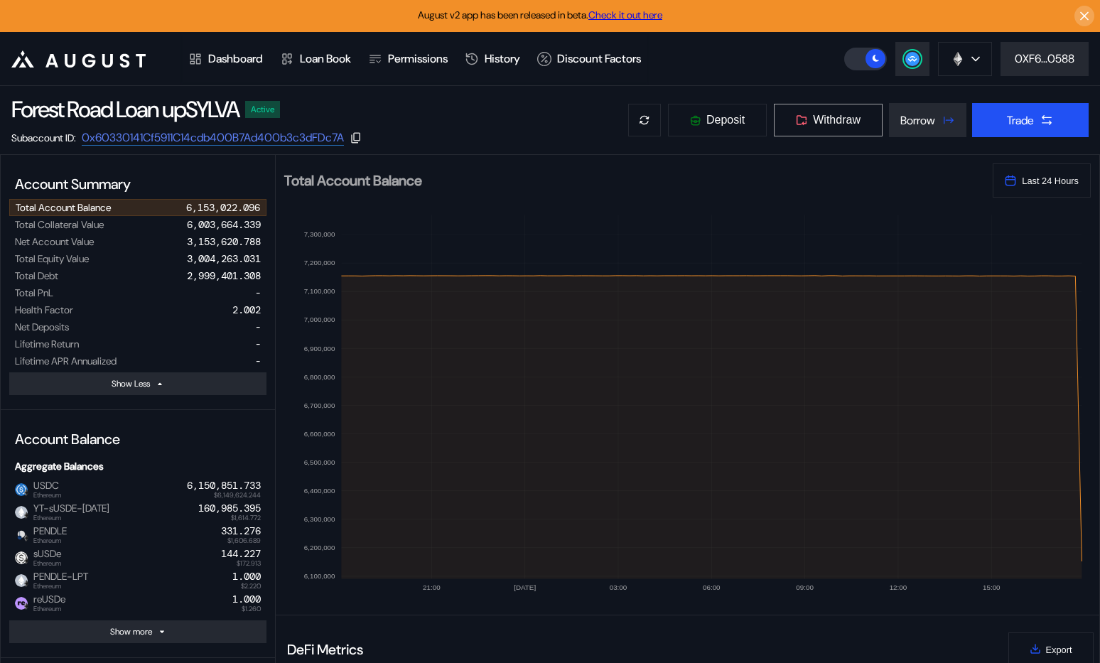
click at [823, 118] on span "Withdraw" at bounding box center [837, 120] width 48 height 13
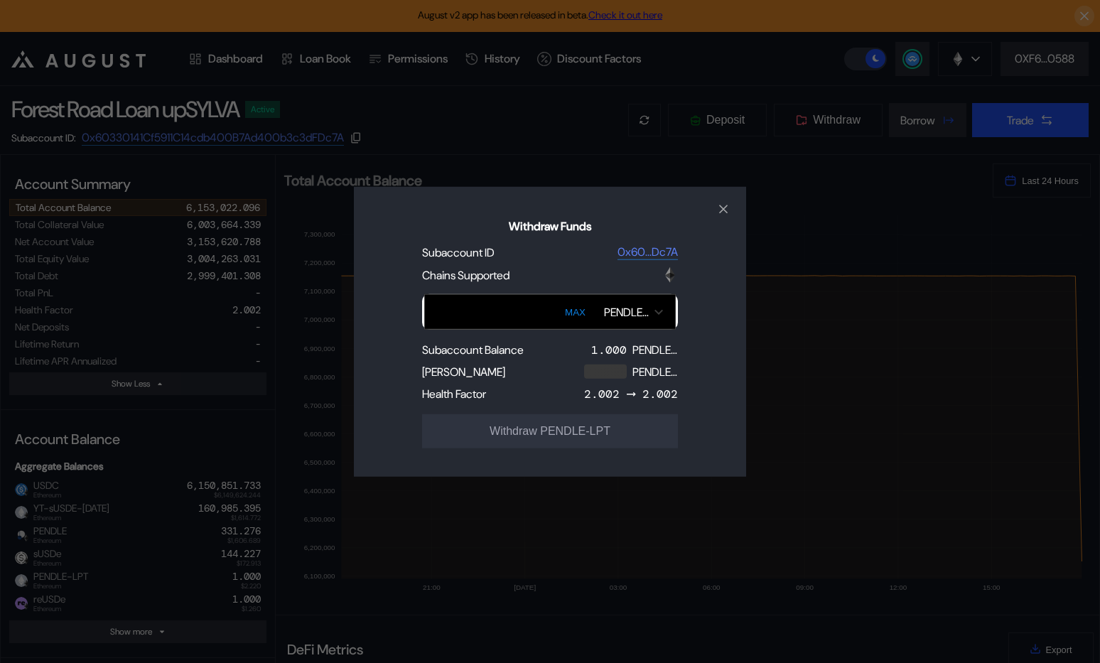
click at [401, 152] on div "Withdraw Funds Subaccount ID 0x60...Dc7A Chains Supported MAX PENDLE-LPT Subacc…" at bounding box center [550, 331] width 1100 height 663
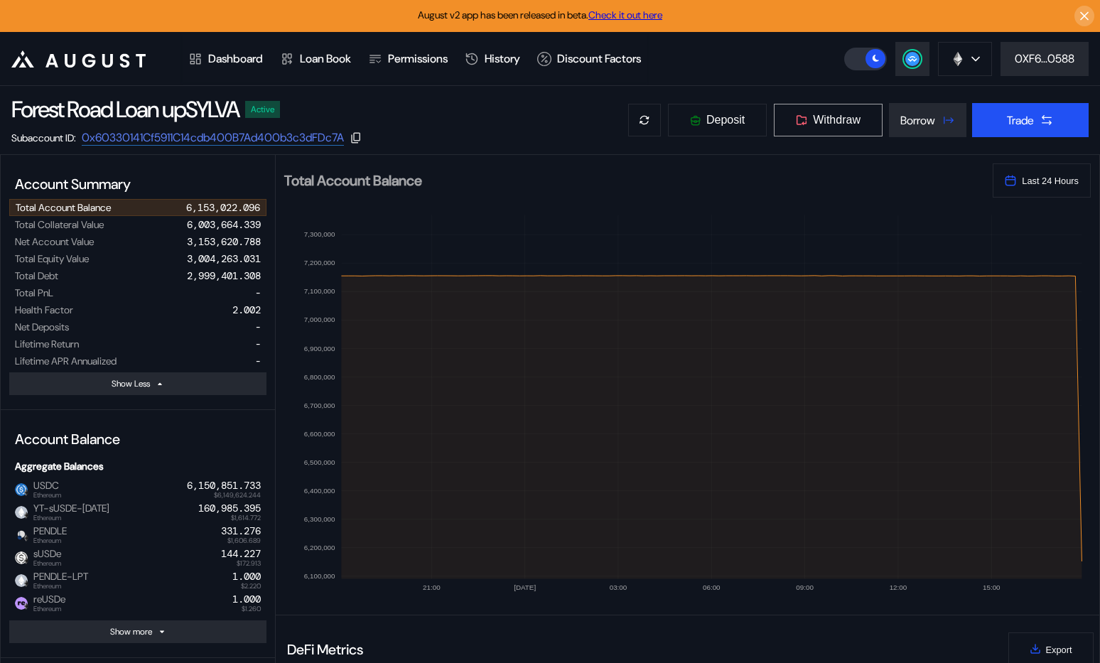
click at [828, 119] on span "Withdraw" at bounding box center [837, 120] width 48 height 13
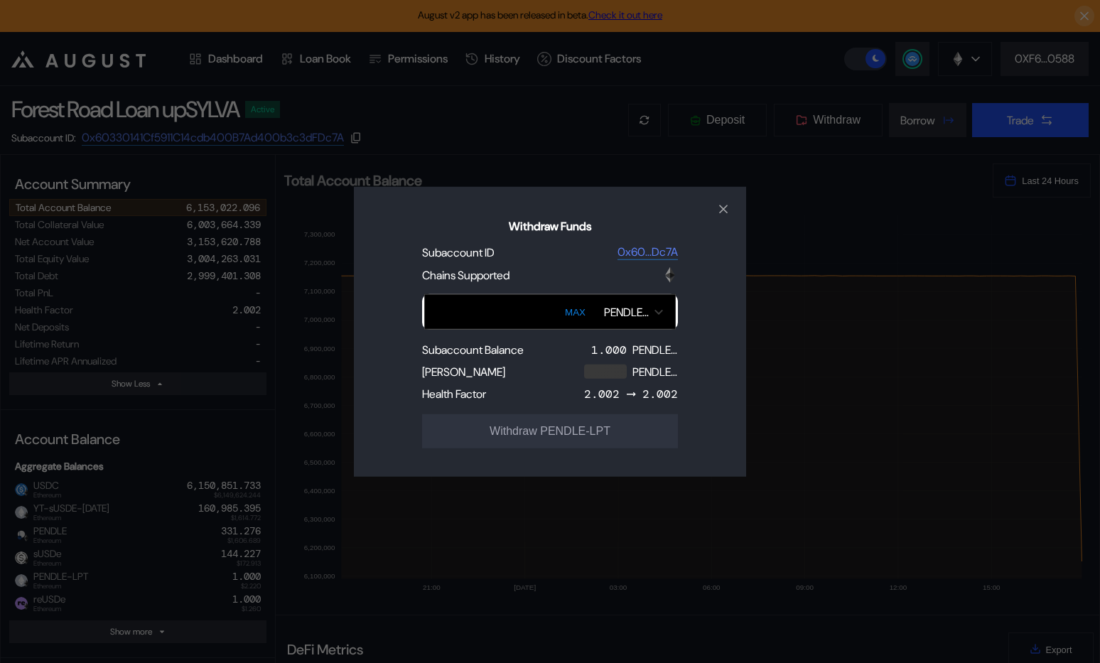
click at [623, 308] on div "PENDLE-LPT" at bounding box center [626, 311] width 45 height 15
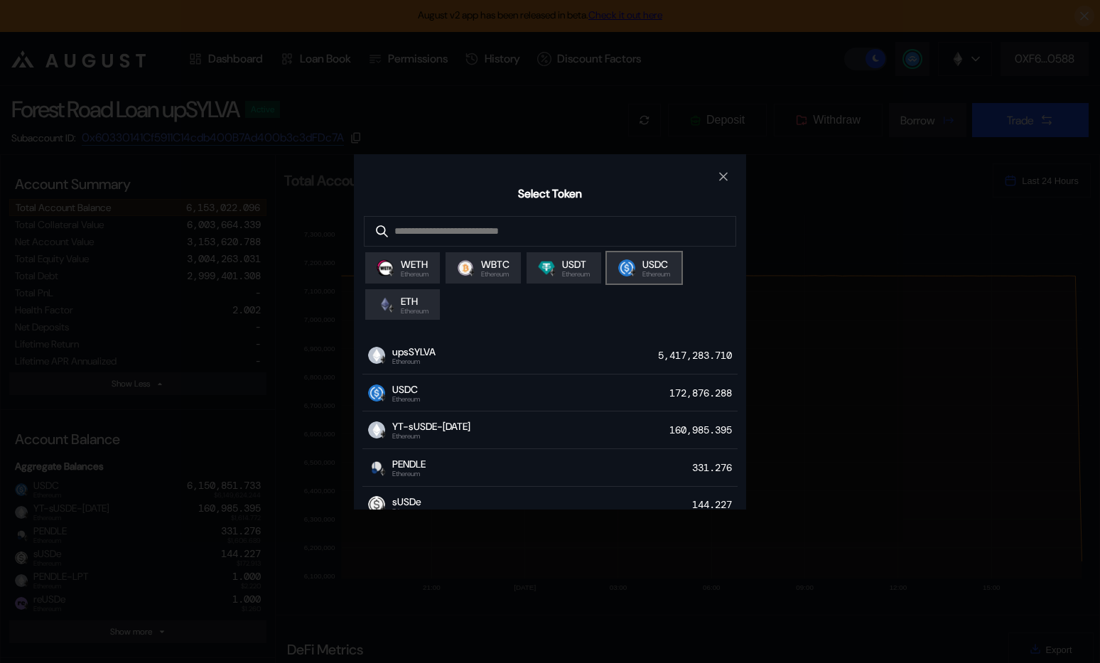
click at [635, 262] on div "modal" at bounding box center [626, 267] width 17 height 17
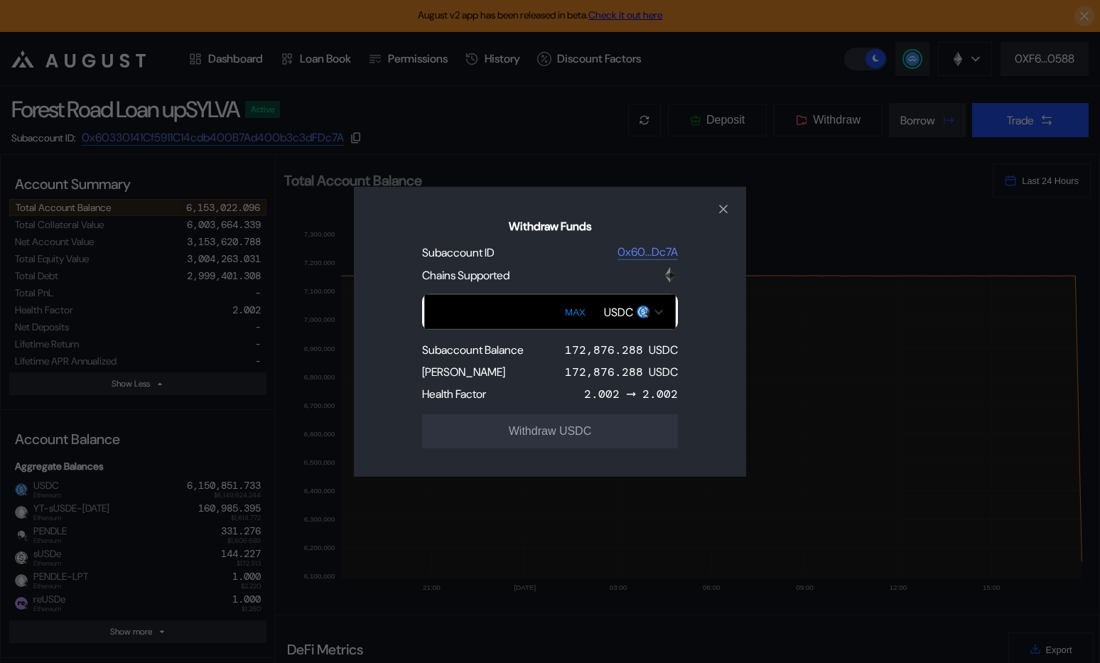
click at [475, 309] on input "Withdraw Funds" at bounding box center [550, 312] width 252 height 36
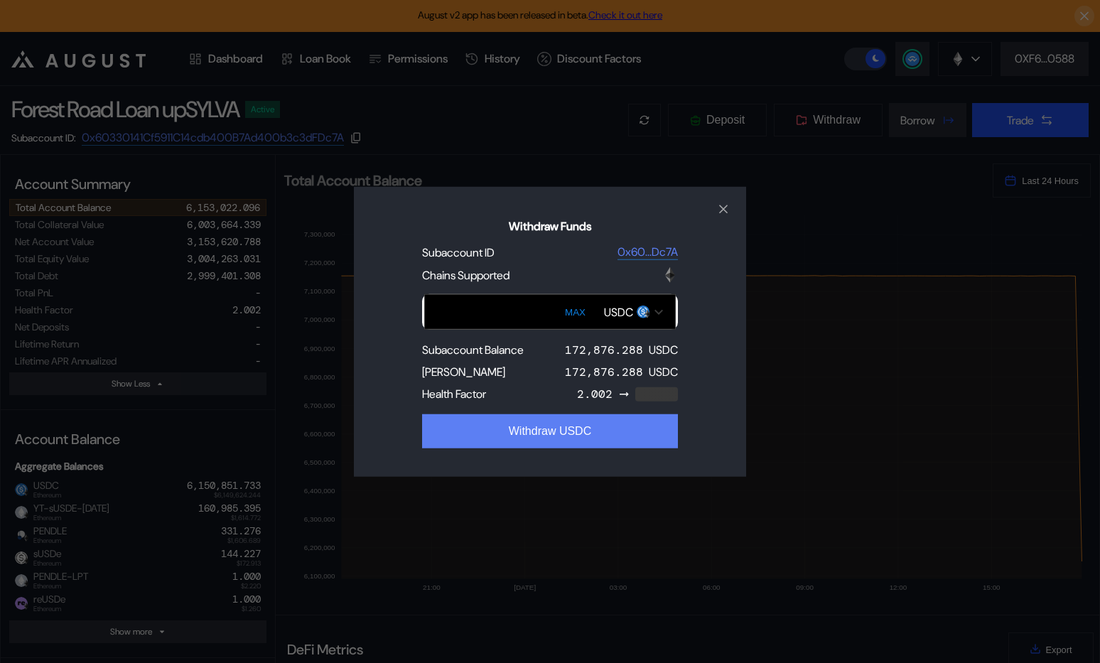
type input "******"
click at [536, 432] on button "Withdraw USDC" at bounding box center [550, 431] width 256 height 34
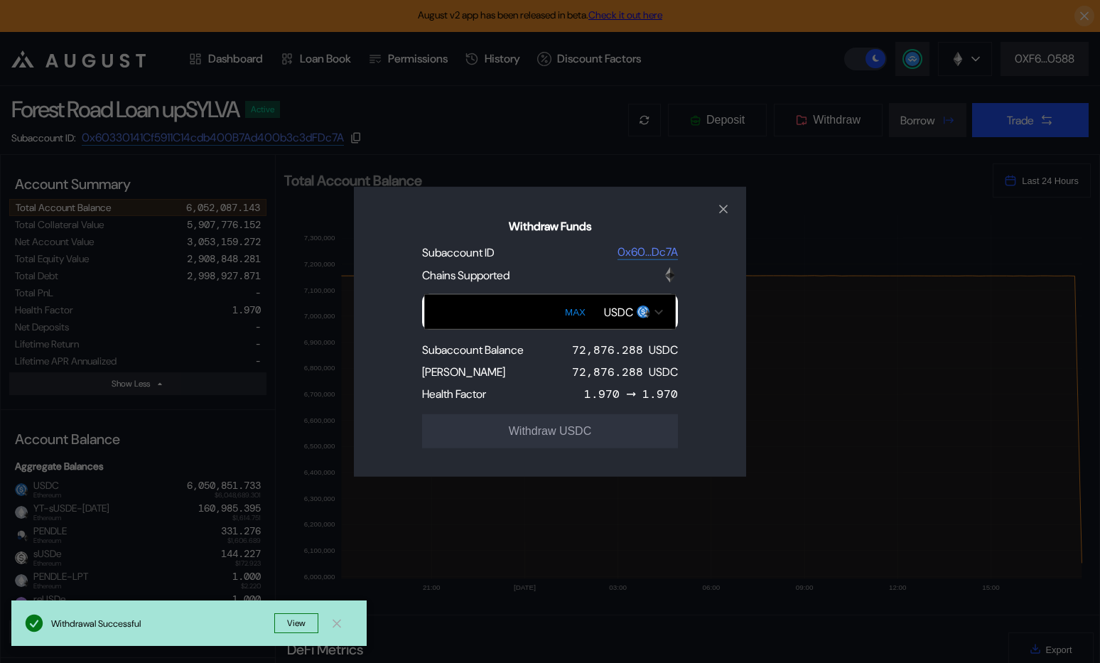
click at [712, 152] on div "Withdraw Funds Subaccount ID 0x60...Dc7A Chains Supported MAX USDC Subaccount B…" at bounding box center [550, 331] width 1100 height 663
click at [628, 167] on div "Withdraw Funds Subaccount ID 0x60...Dc7A Chains Supported MAX USDC Subaccount B…" at bounding box center [550, 331] width 1100 height 663
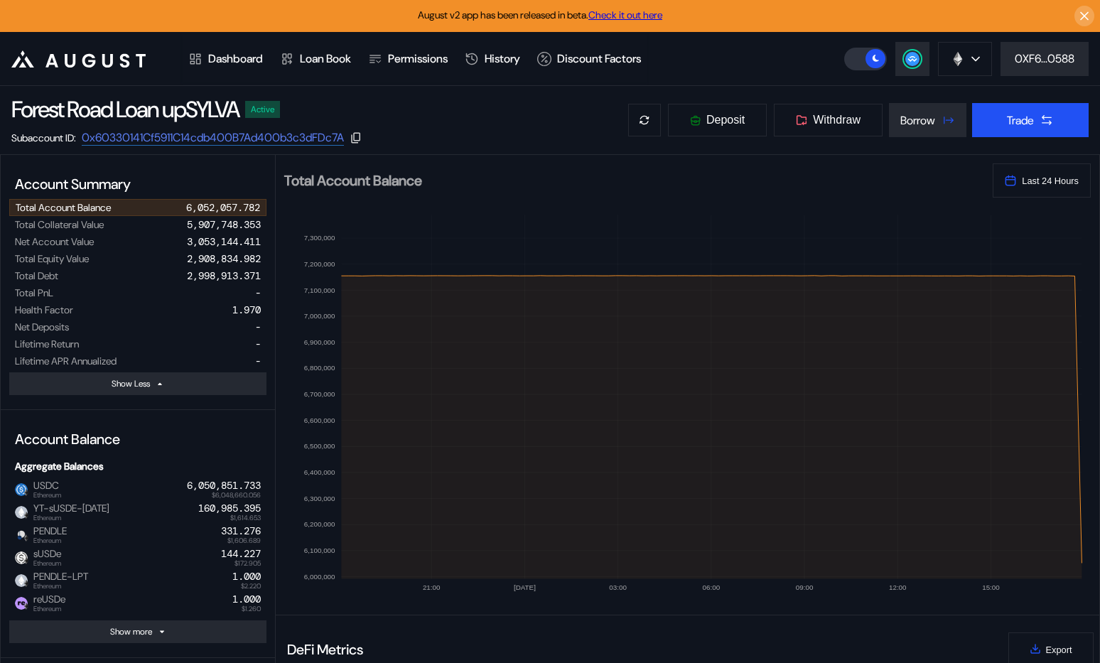
click at [632, 11] on link "Check it out here" at bounding box center [625, 15] width 74 height 13
